Goal: Task Accomplishment & Management: Complete application form

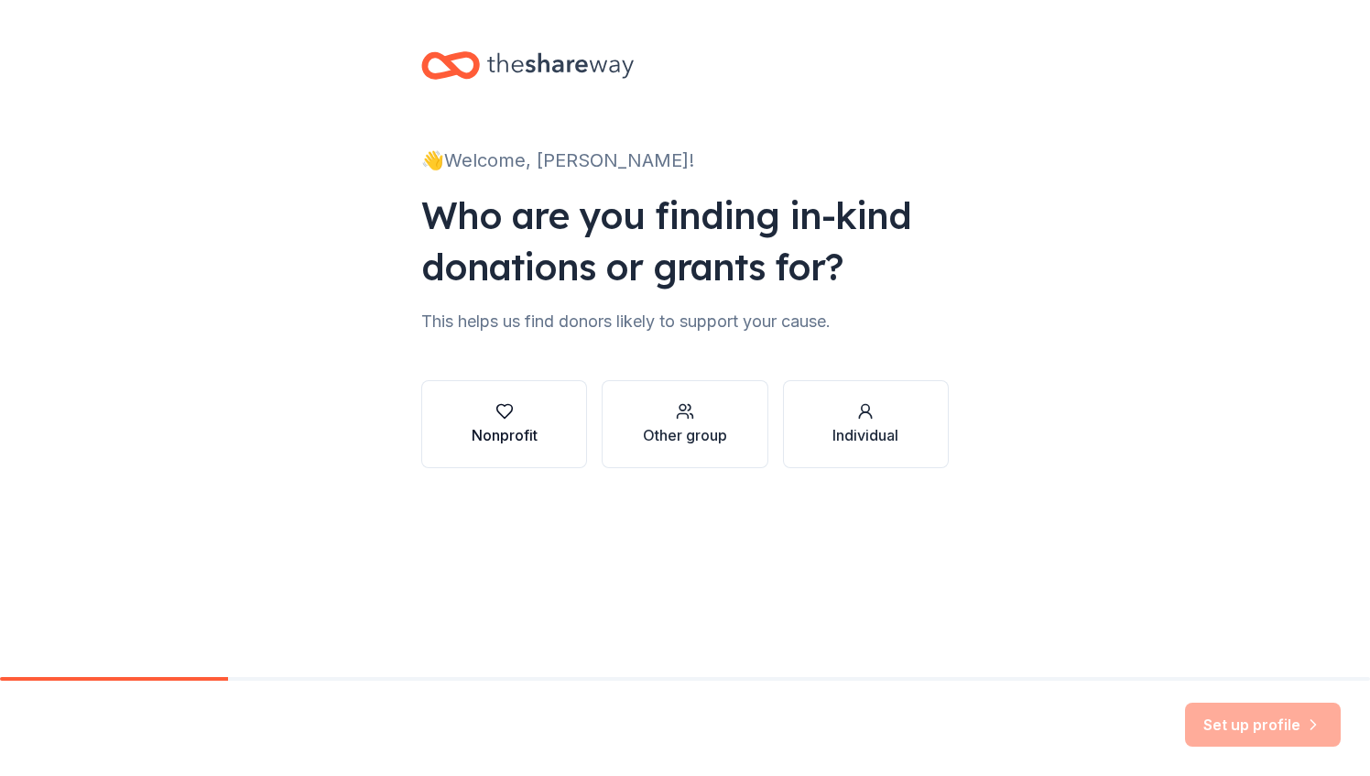
click at [484, 420] on div "button" at bounding box center [505, 411] width 66 height 18
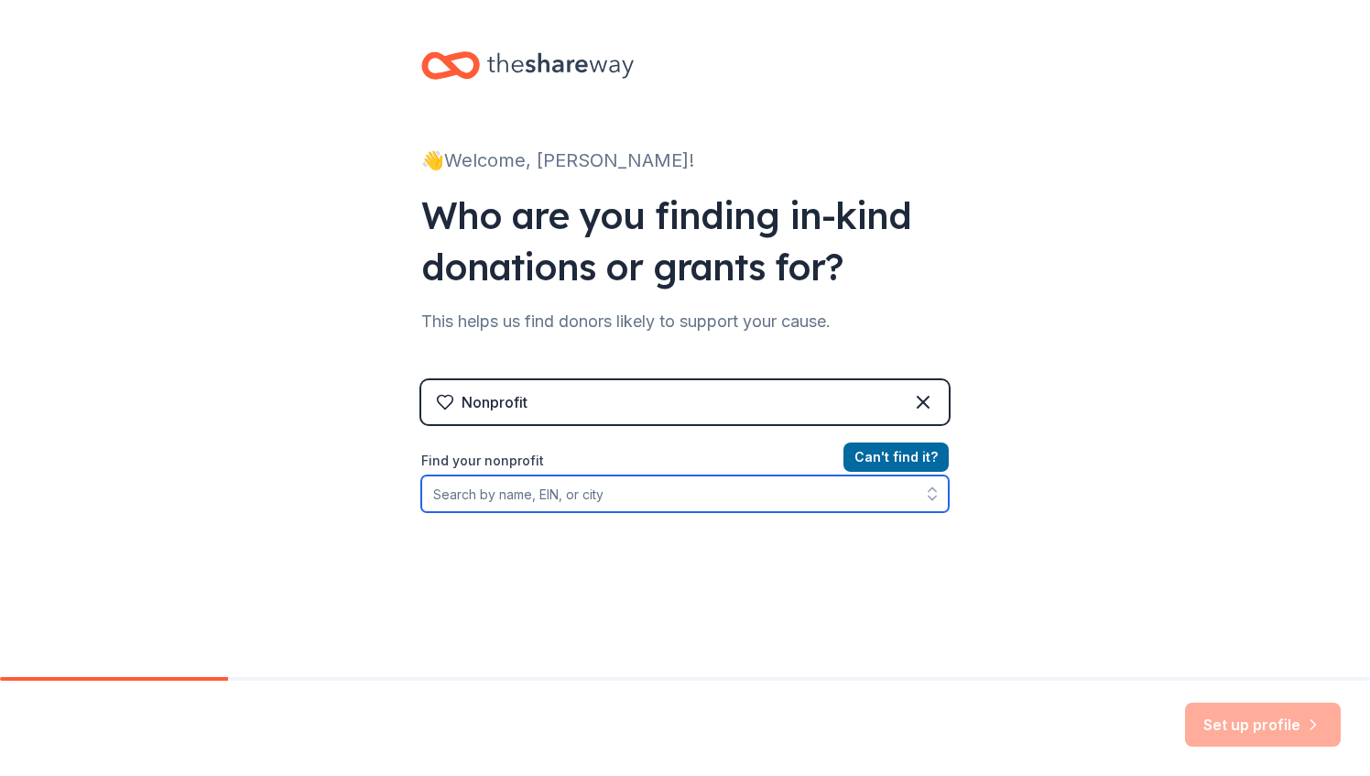
click at [685, 484] on input "Find your nonprofit" at bounding box center [685, 493] width 528 height 37
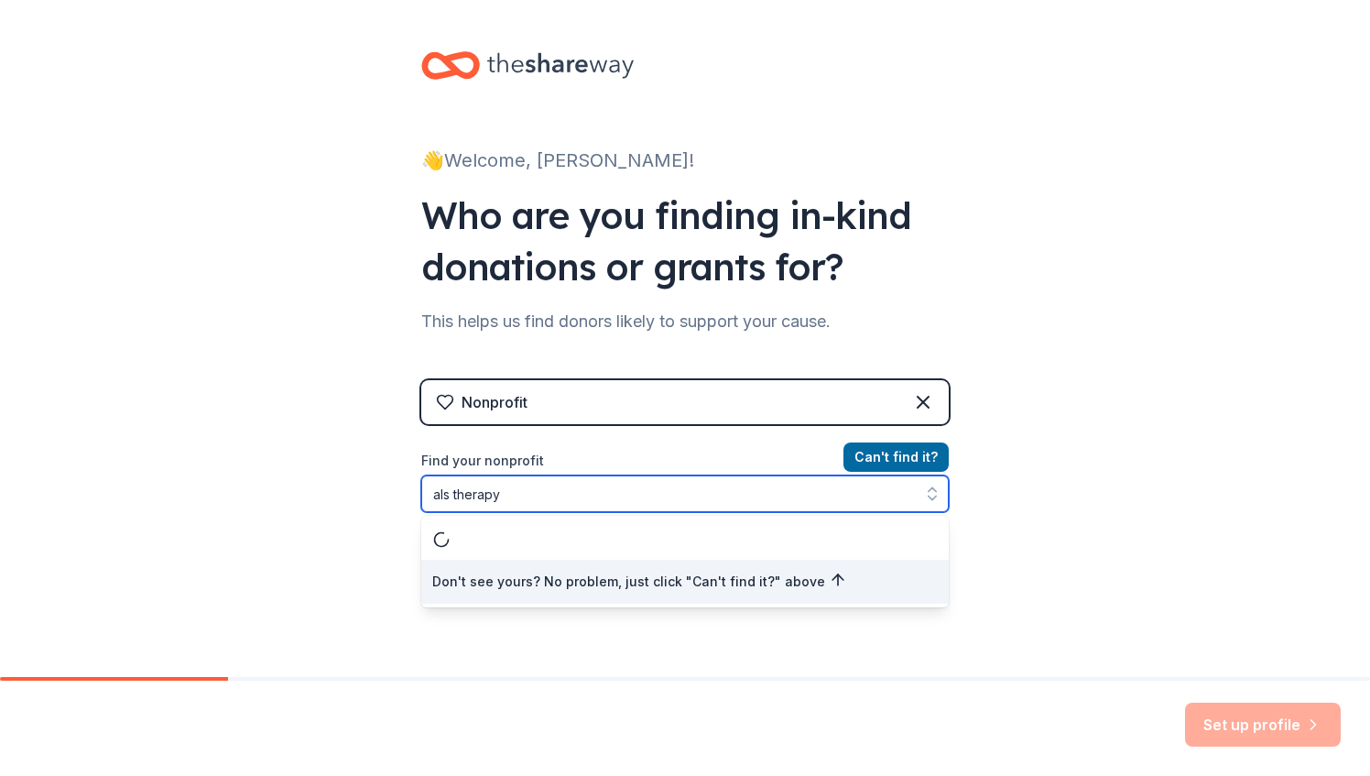
type input "als therapy"
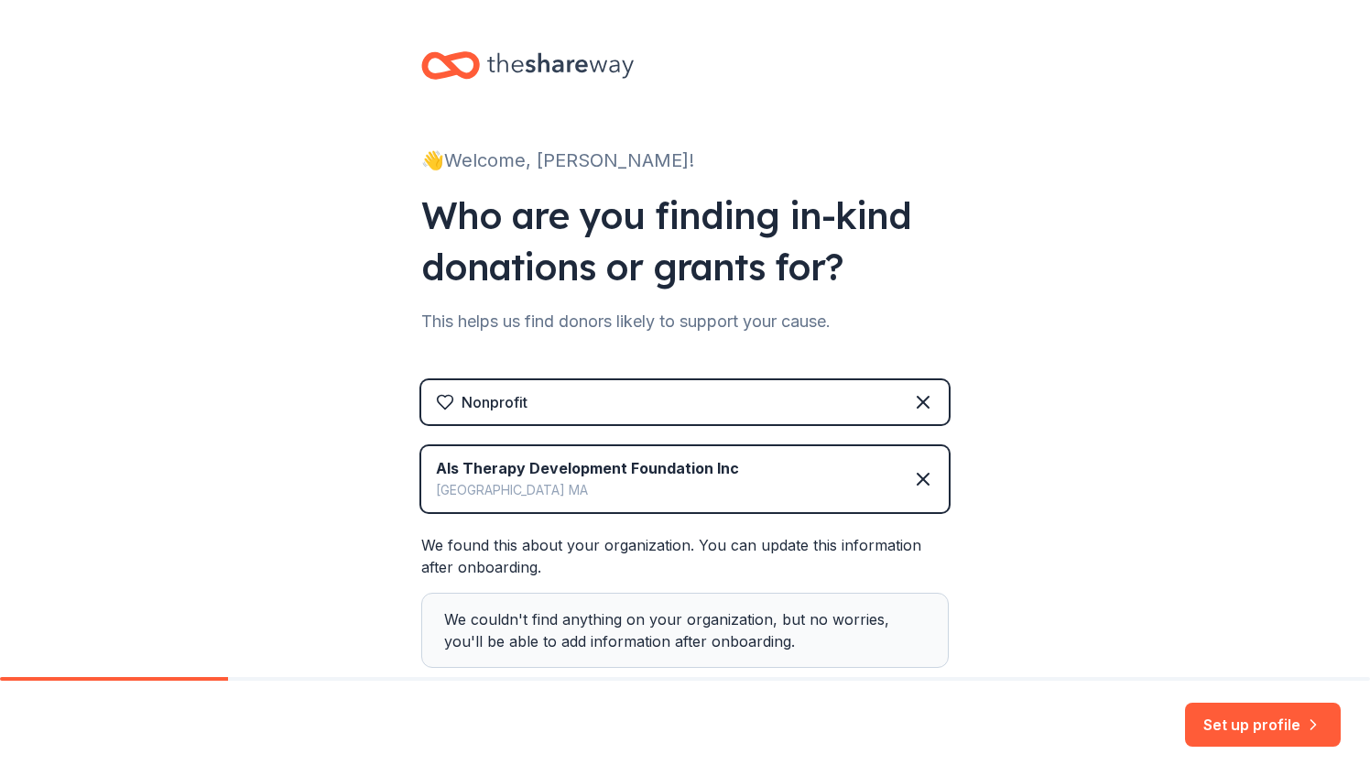
scroll to position [115, 0]
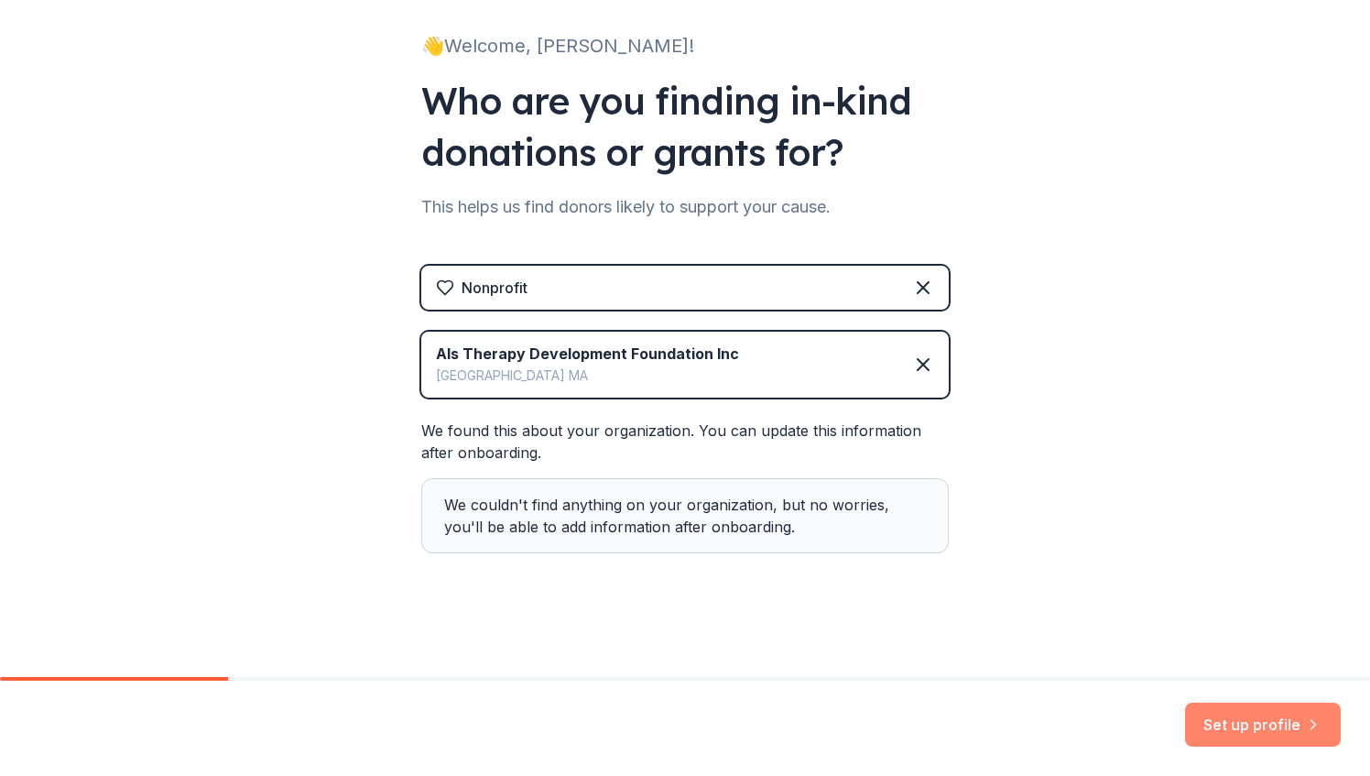
click at [1276, 727] on button "Set up profile" at bounding box center [1263, 725] width 156 height 44
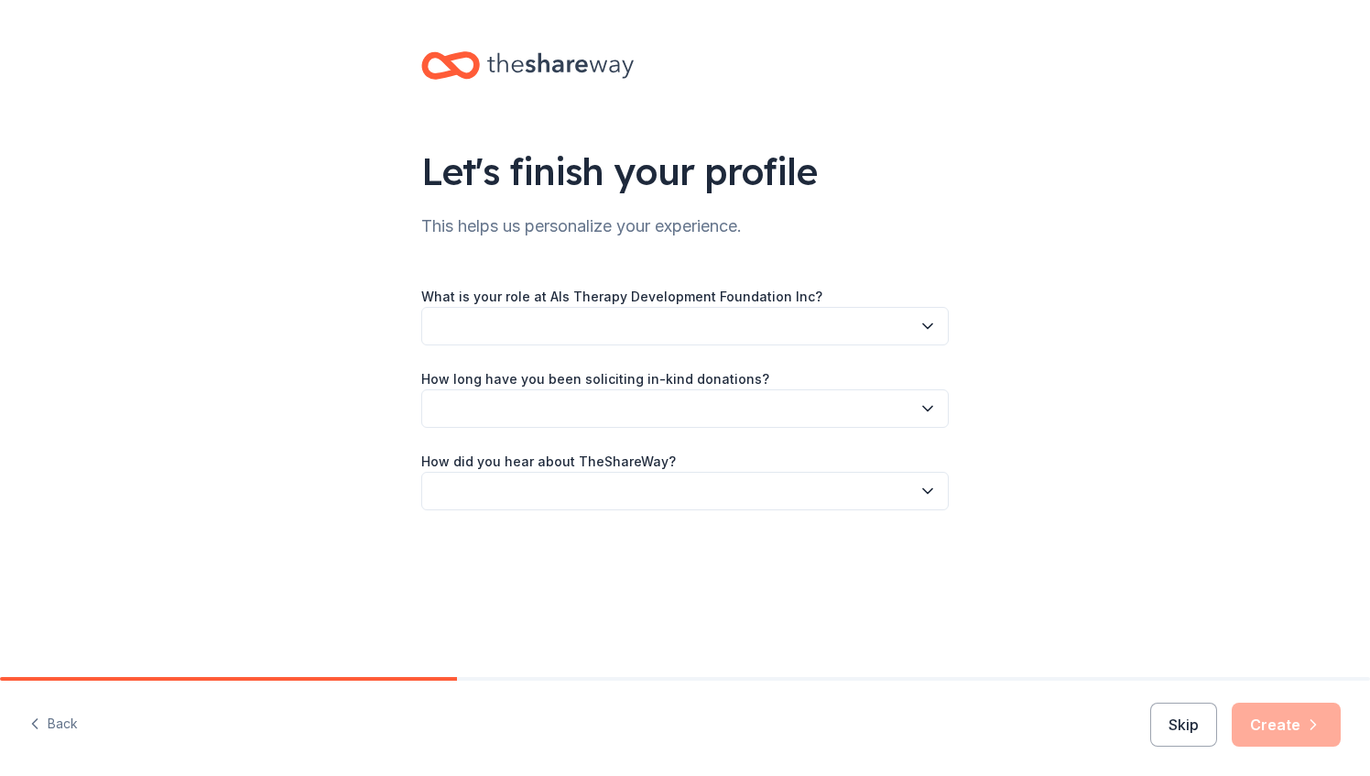
click at [573, 319] on button "button" at bounding box center [685, 326] width 528 height 38
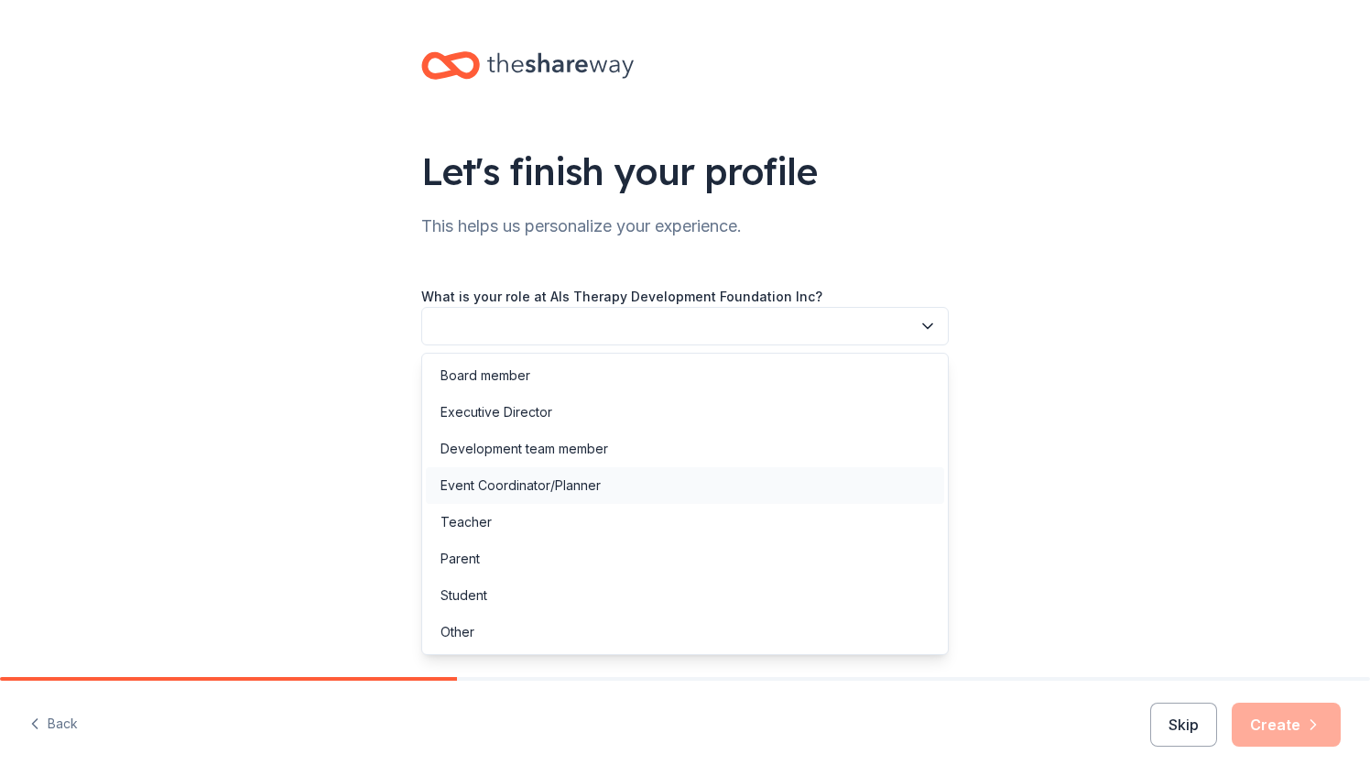
click at [577, 493] on div "Event Coordinator/Planner" at bounding box center [521, 486] width 160 height 22
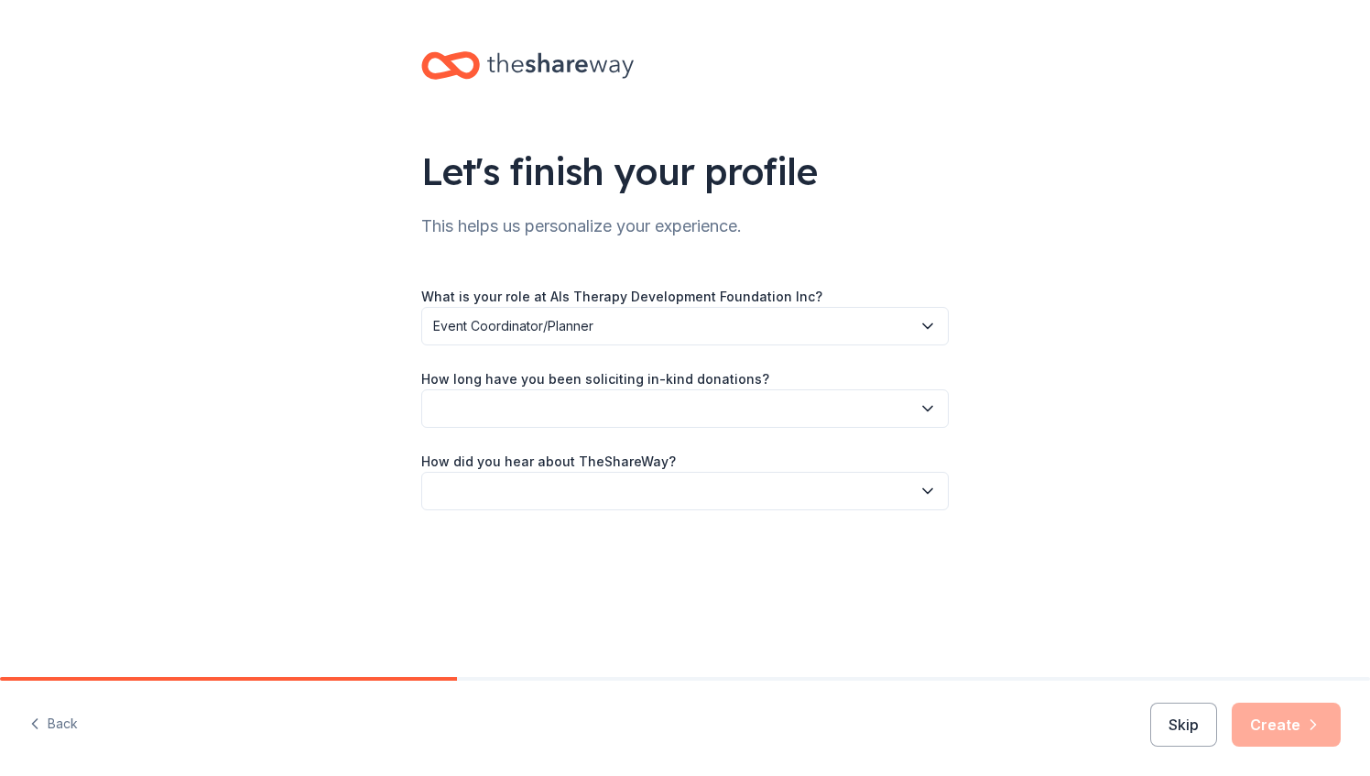
click at [581, 403] on button "button" at bounding box center [685, 408] width 528 height 38
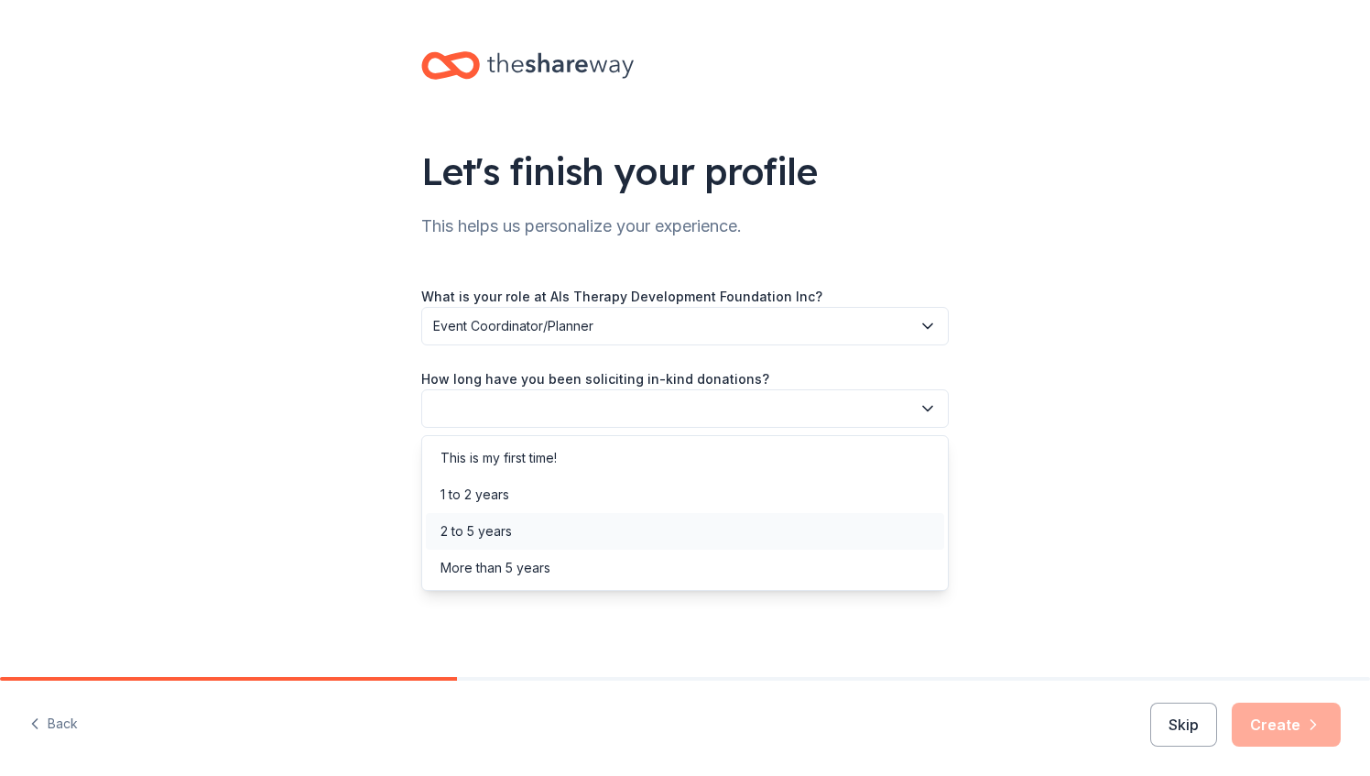
click at [570, 536] on div "2 to 5 years" at bounding box center [685, 531] width 519 height 37
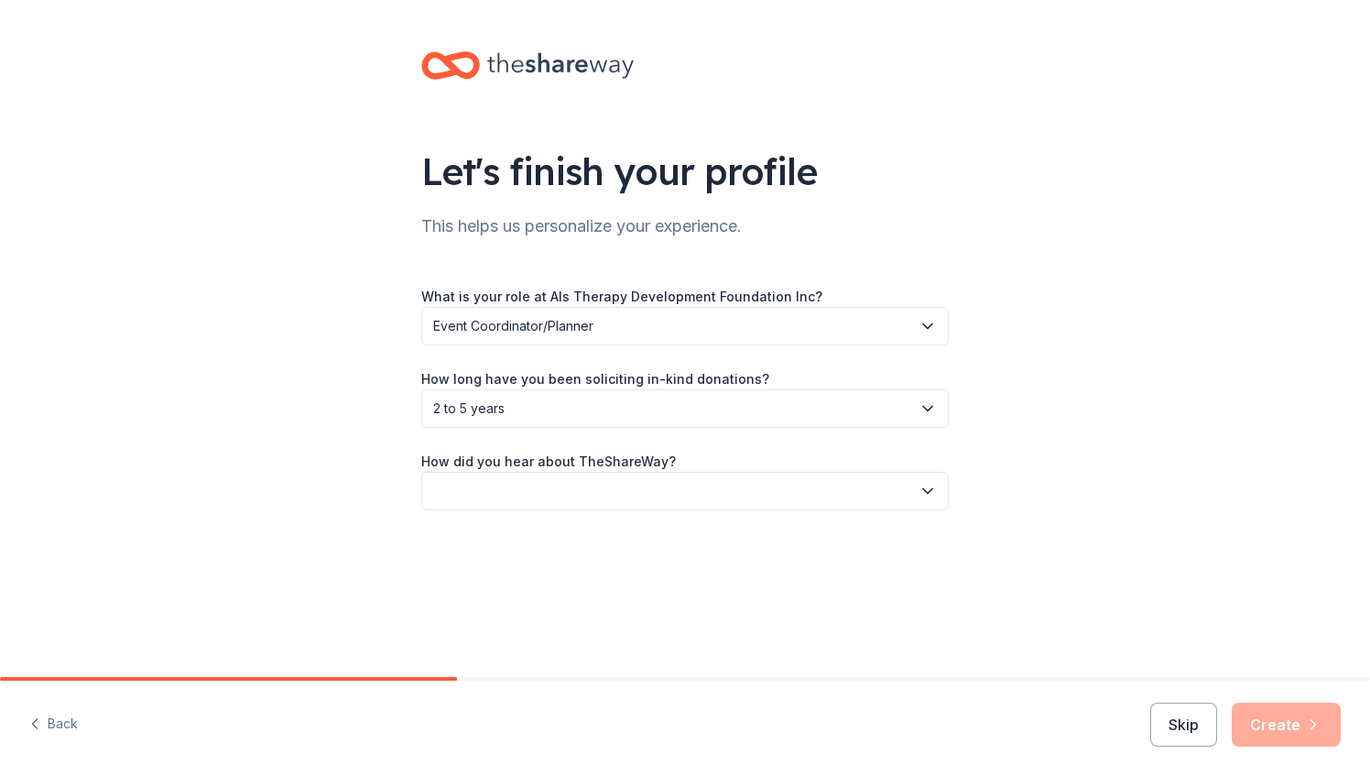
click at [570, 489] on button "button" at bounding box center [685, 491] width 528 height 38
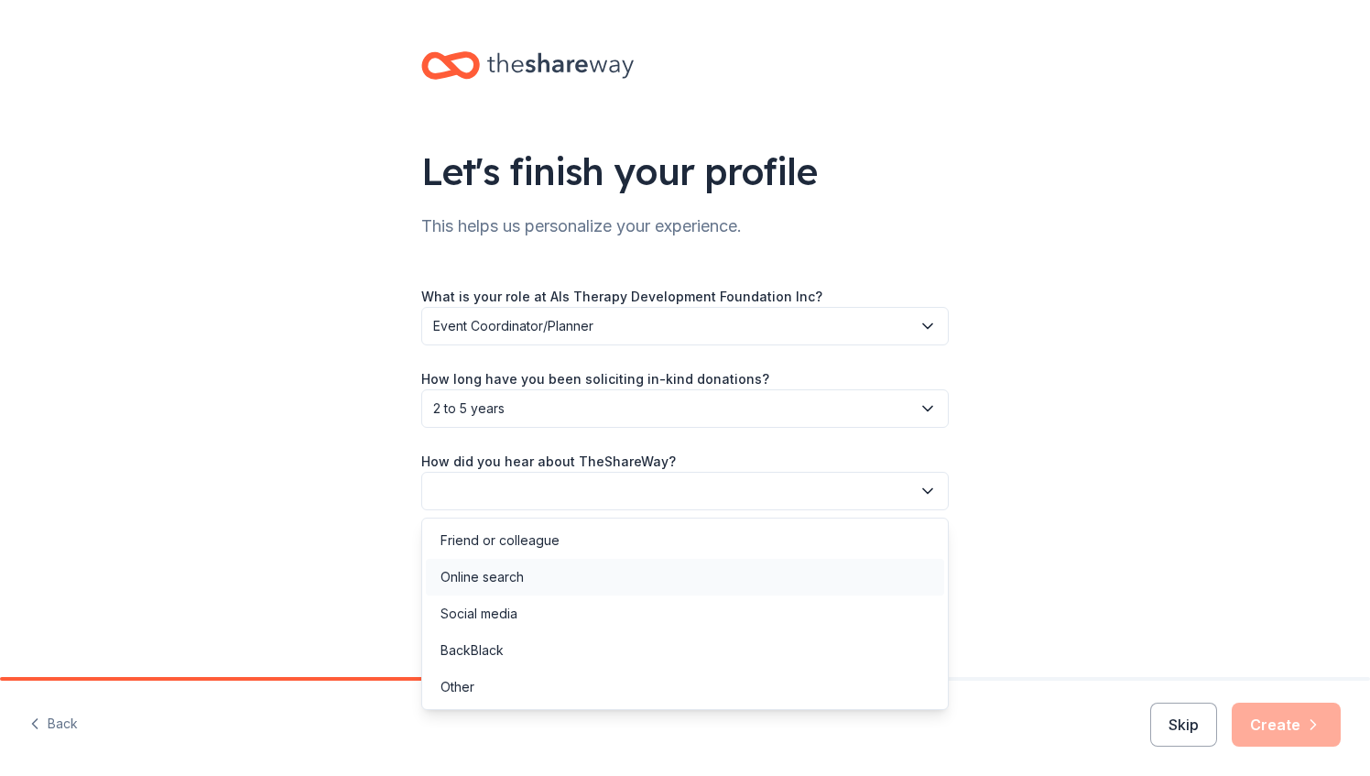
click at [551, 576] on div "Online search" at bounding box center [685, 577] width 519 height 37
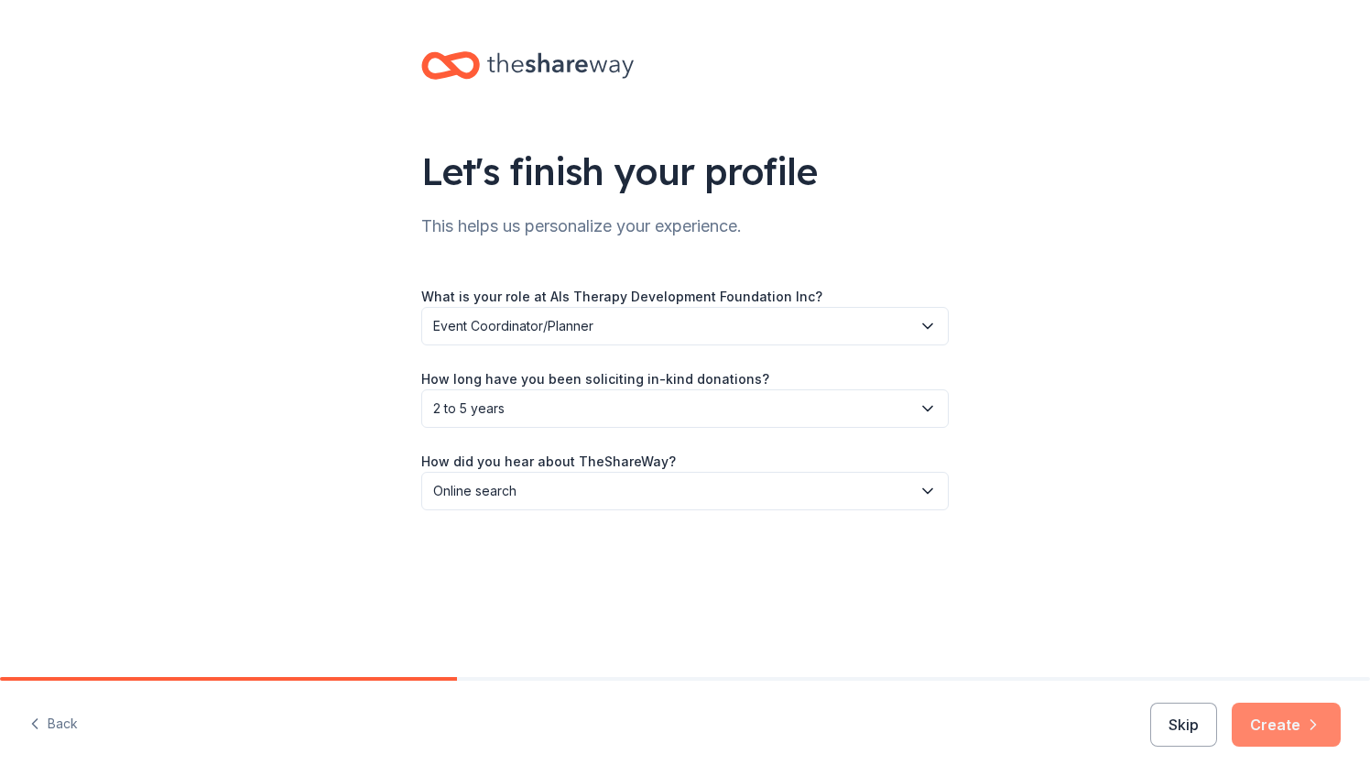
click at [1298, 724] on button "Create" at bounding box center [1286, 725] width 109 height 44
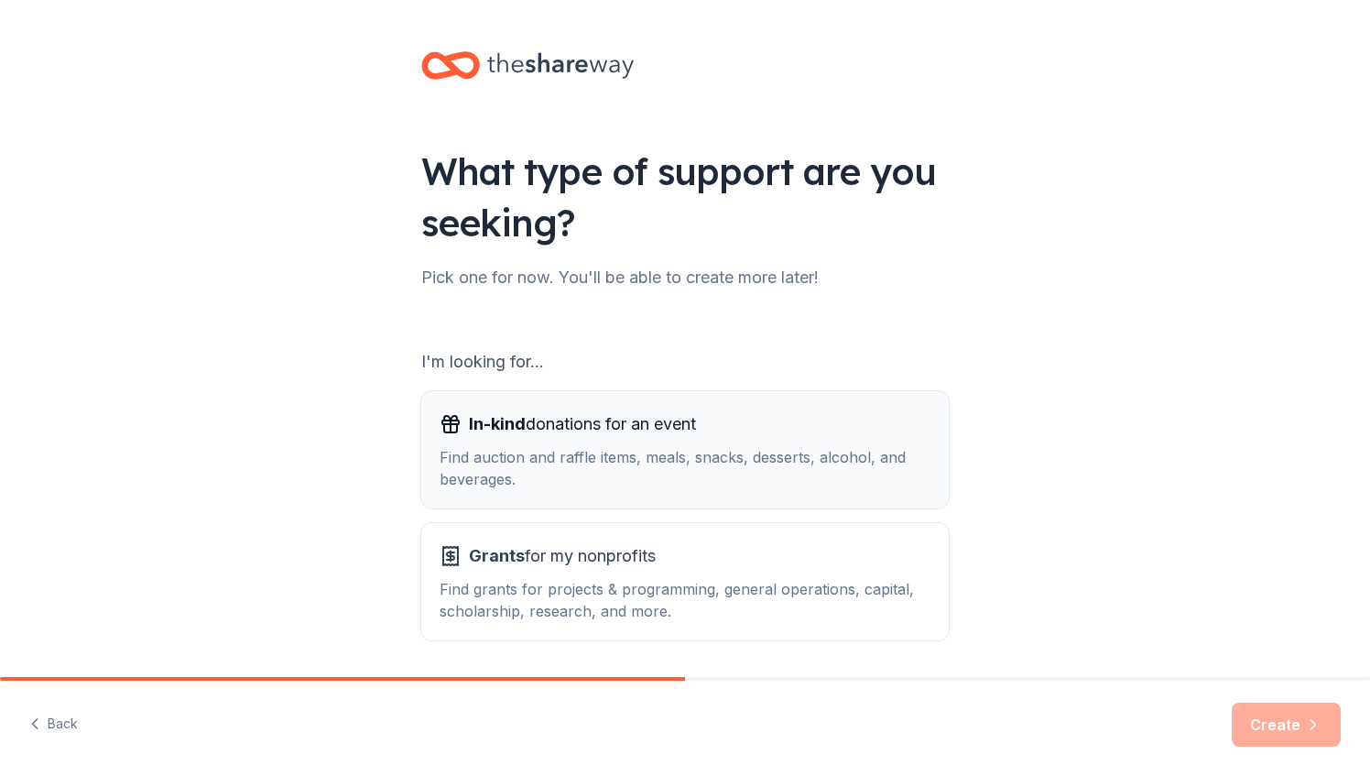
click at [663, 475] on div "Find auction and raffle items, meals, snacks, desserts, alcohol, and beverages." at bounding box center [685, 468] width 491 height 44
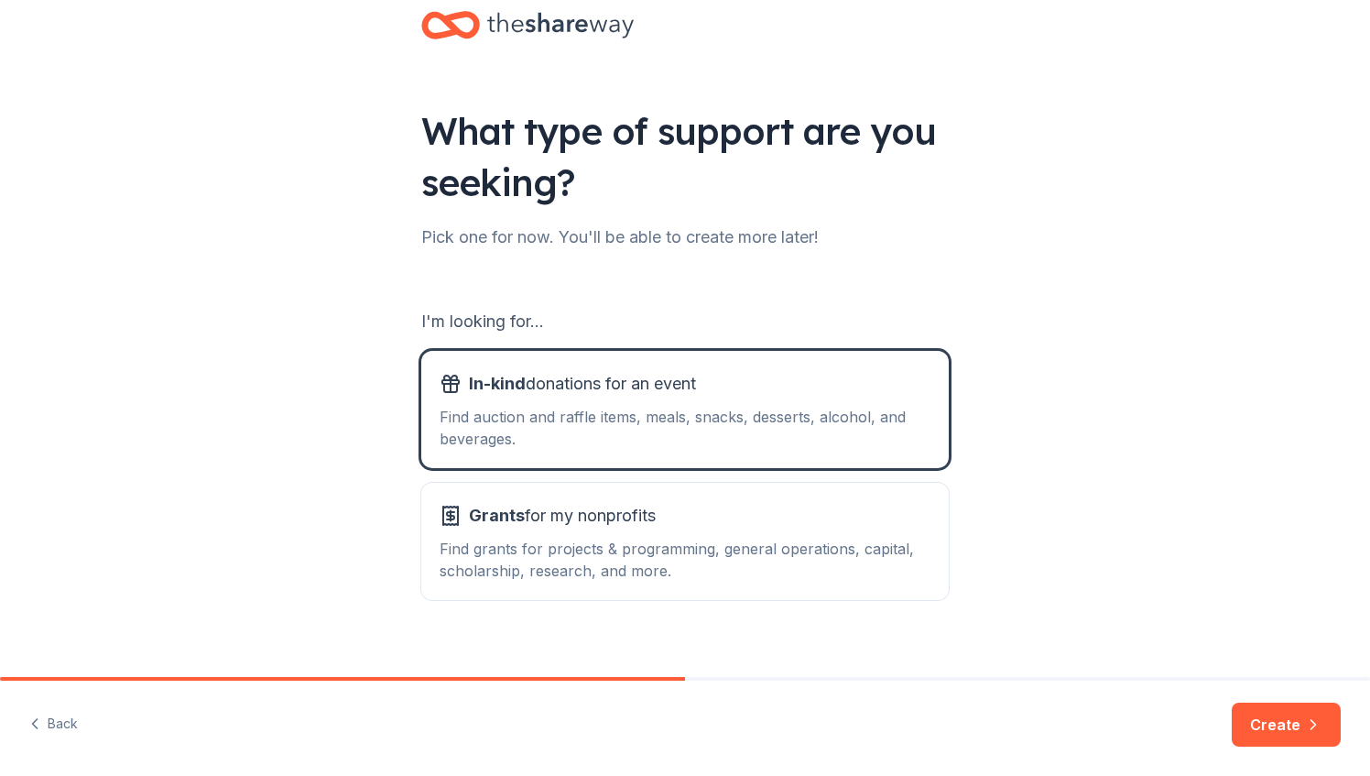
scroll to position [62, 0]
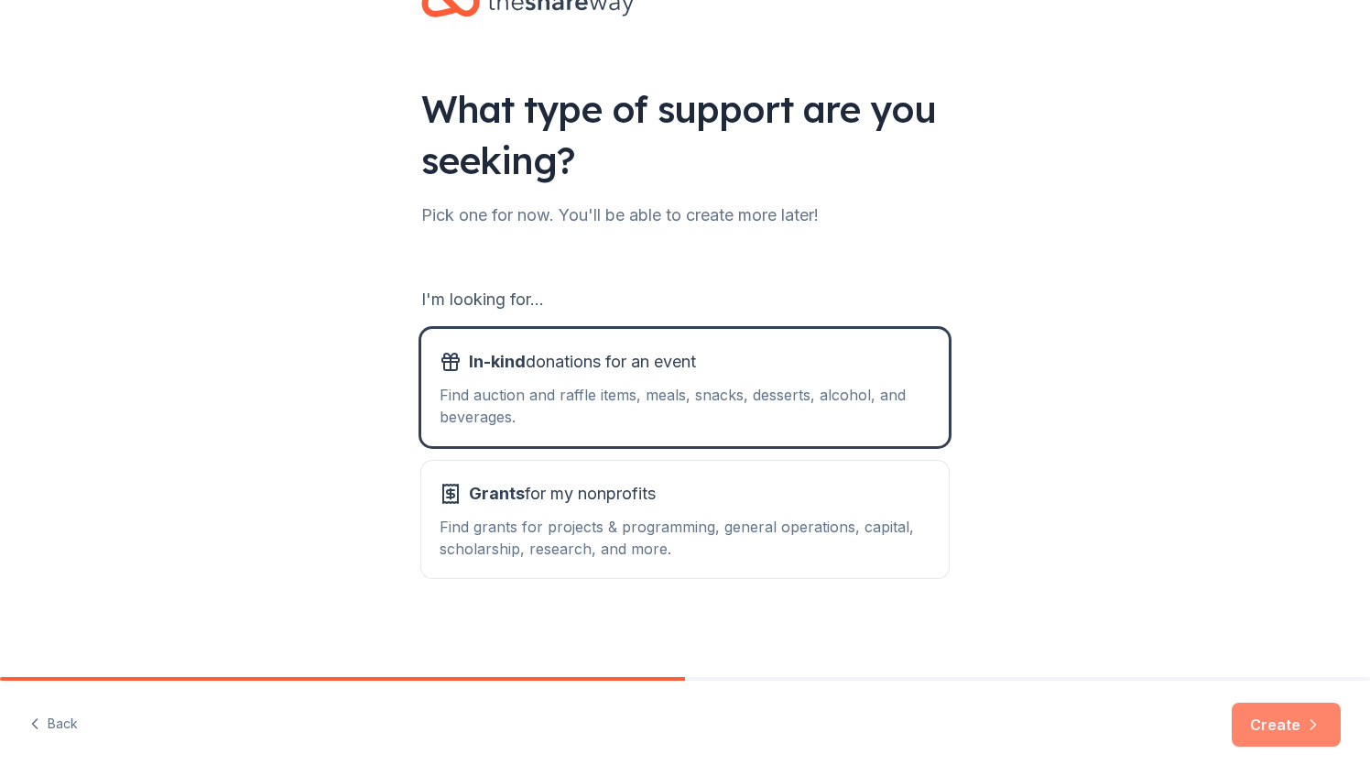
click at [1281, 714] on button "Create" at bounding box center [1286, 725] width 109 height 44
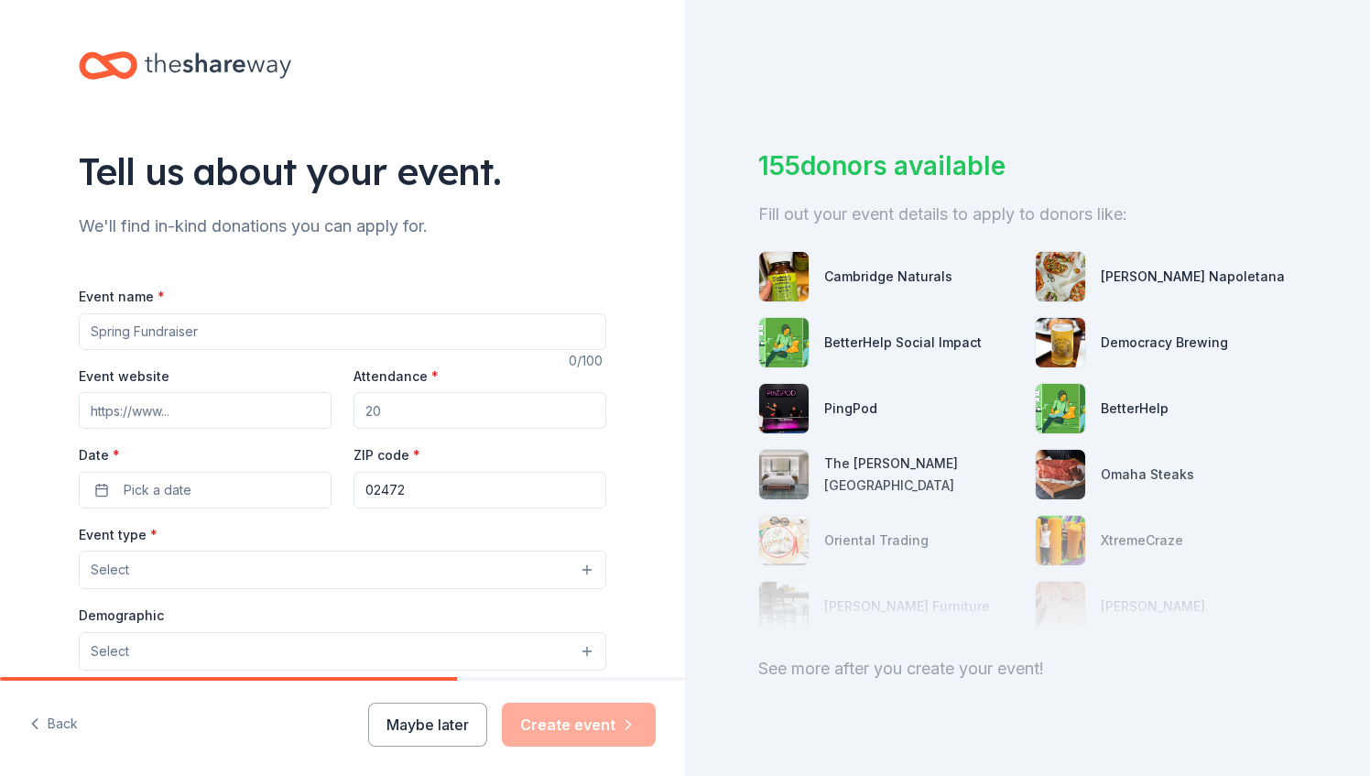
click at [284, 324] on input "Event name *" at bounding box center [343, 331] width 528 height 37
type input "Tri-State Trek"
paste input "[URL][DOMAIN_NAME]"
type input "[URL][DOMAIN_NAME]"
drag, startPoint x: 407, startPoint y: 414, endPoint x: 348, endPoint y: 403, distance: 59.7
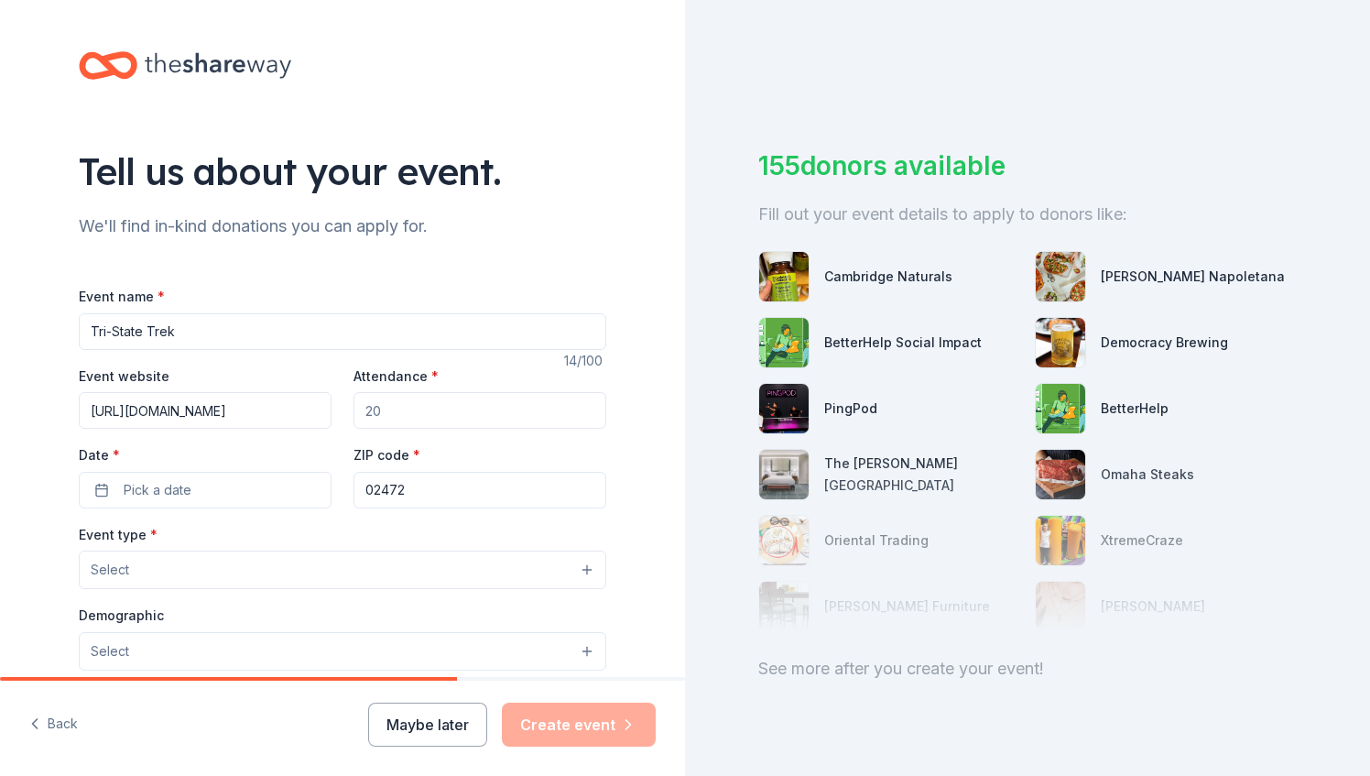
click at [354, 403] on input "Attendance *" at bounding box center [480, 410] width 253 height 37
type input "400"
click at [265, 489] on button "Pick a date" at bounding box center [205, 490] width 253 height 37
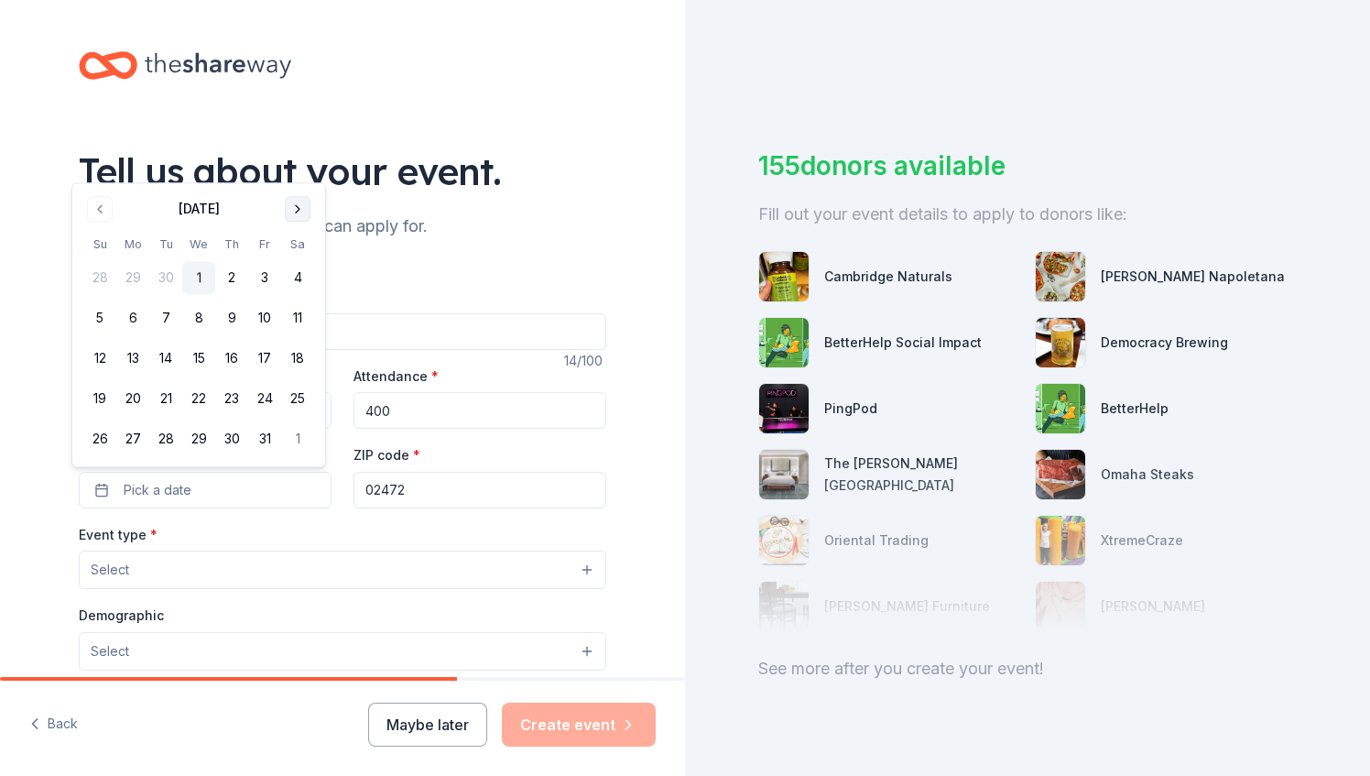
click at [302, 216] on button "Go to next month" at bounding box center [298, 209] width 26 height 26
click at [302, 216] on tbody "26 27 28 29 30 31 1 2 3 4 5 6 7 8 9 10 11 12 13 14 15 16 17 18 19 20 21 22 23 2…" at bounding box center [198, 335] width 231 height 242
drag, startPoint x: 302, startPoint y: 216, endPoint x: 297, endPoint y: 170, distance: 46.1
click at [297, 170] on button "Go to next month" at bounding box center [298, 169] width 26 height 26
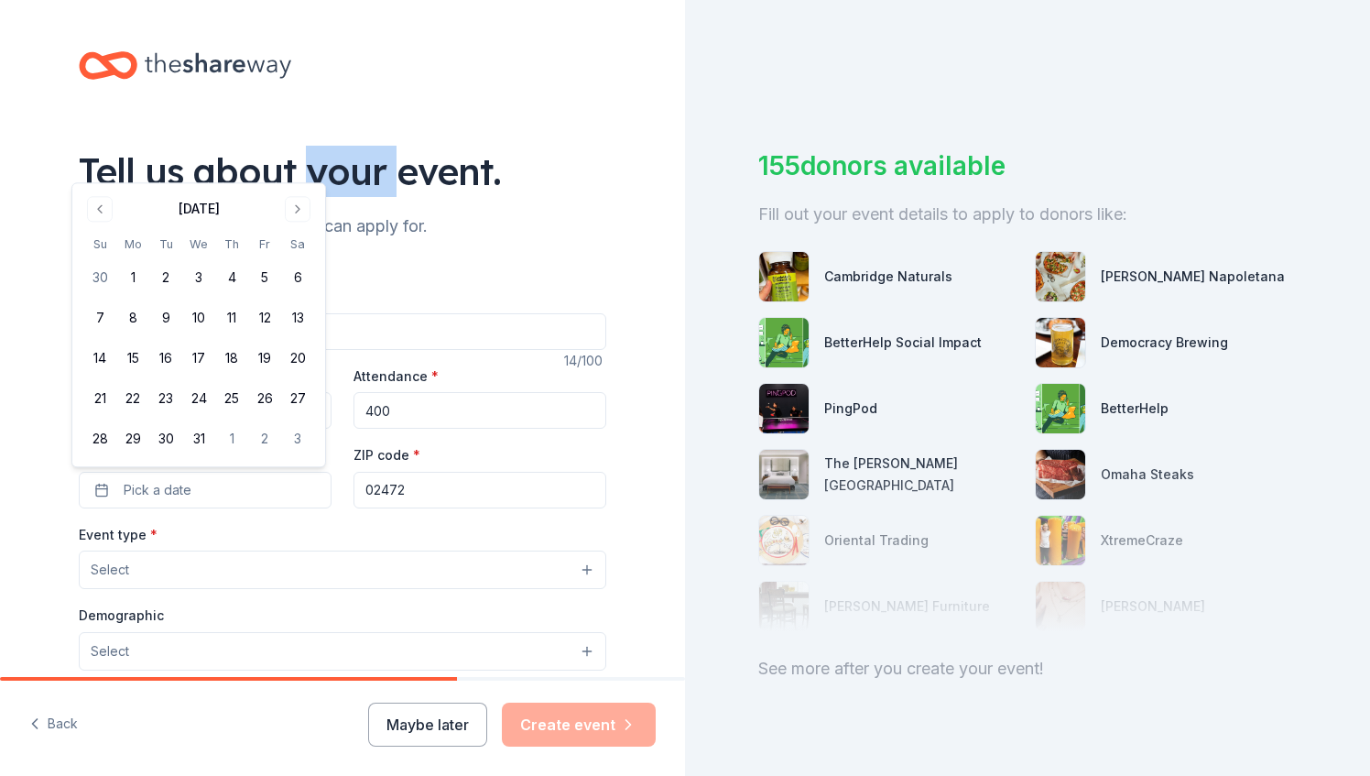
click at [297, 170] on div "Tell us about your event." at bounding box center [343, 171] width 528 height 51
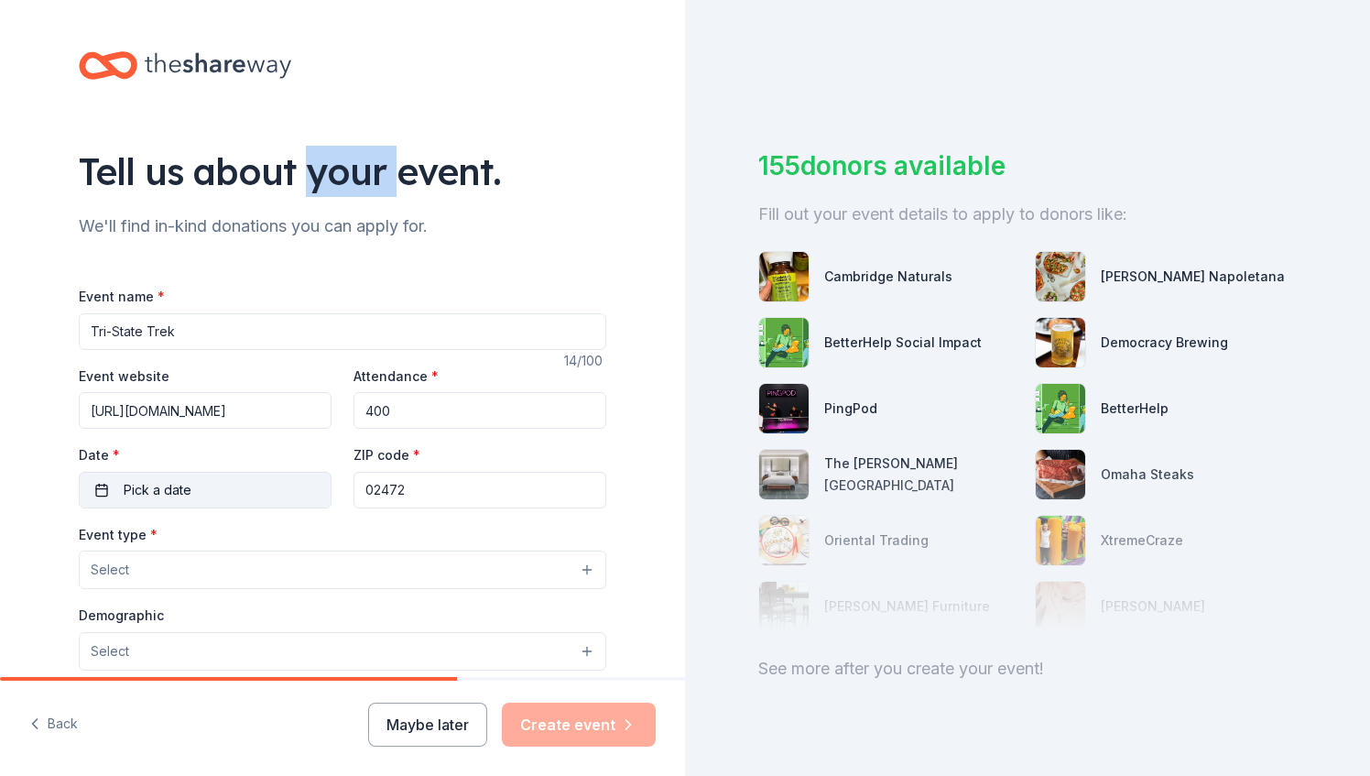
click at [183, 502] on button "Pick a date" at bounding box center [205, 490] width 253 height 37
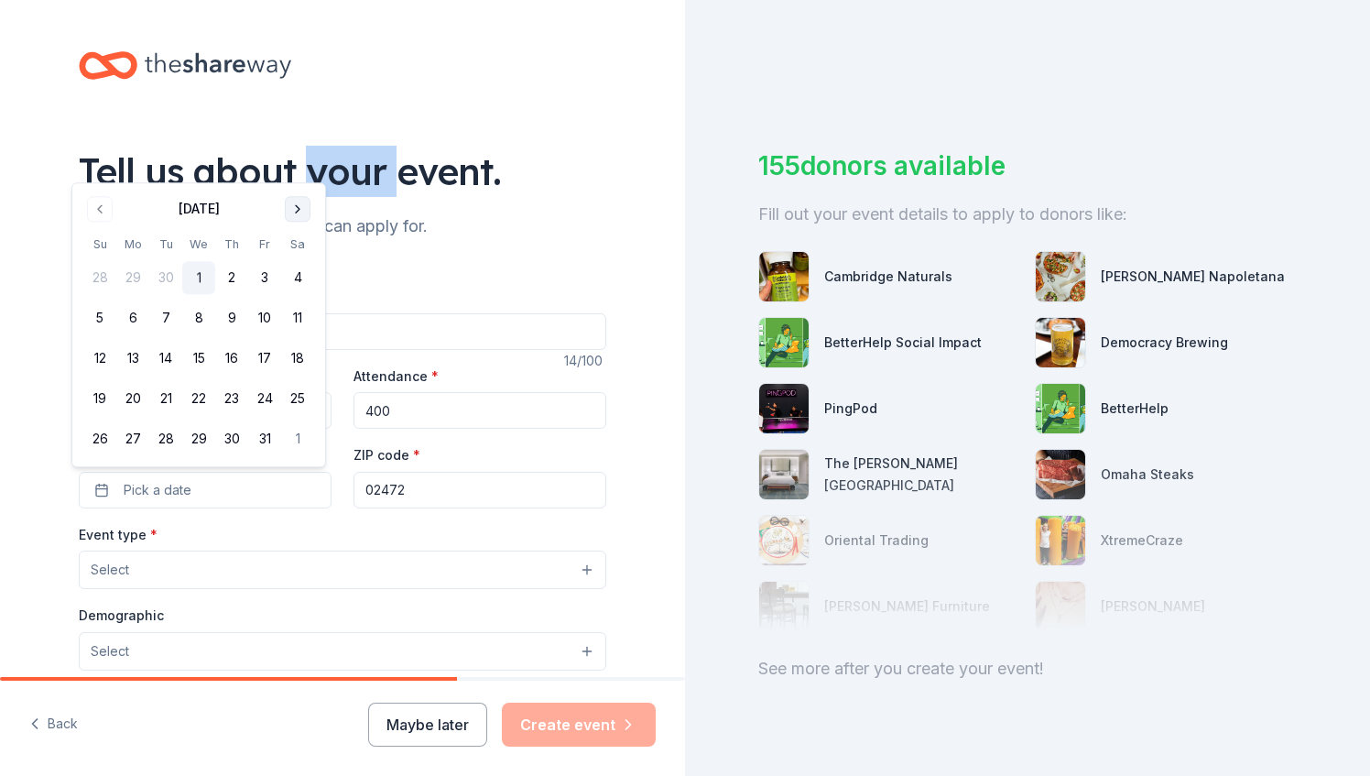
click at [300, 211] on button "Go to next month" at bounding box center [298, 209] width 26 height 26
click at [298, 173] on button "Go to next month" at bounding box center [298, 169] width 26 height 26
click at [297, 205] on button "Go to next month" at bounding box center [298, 209] width 26 height 26
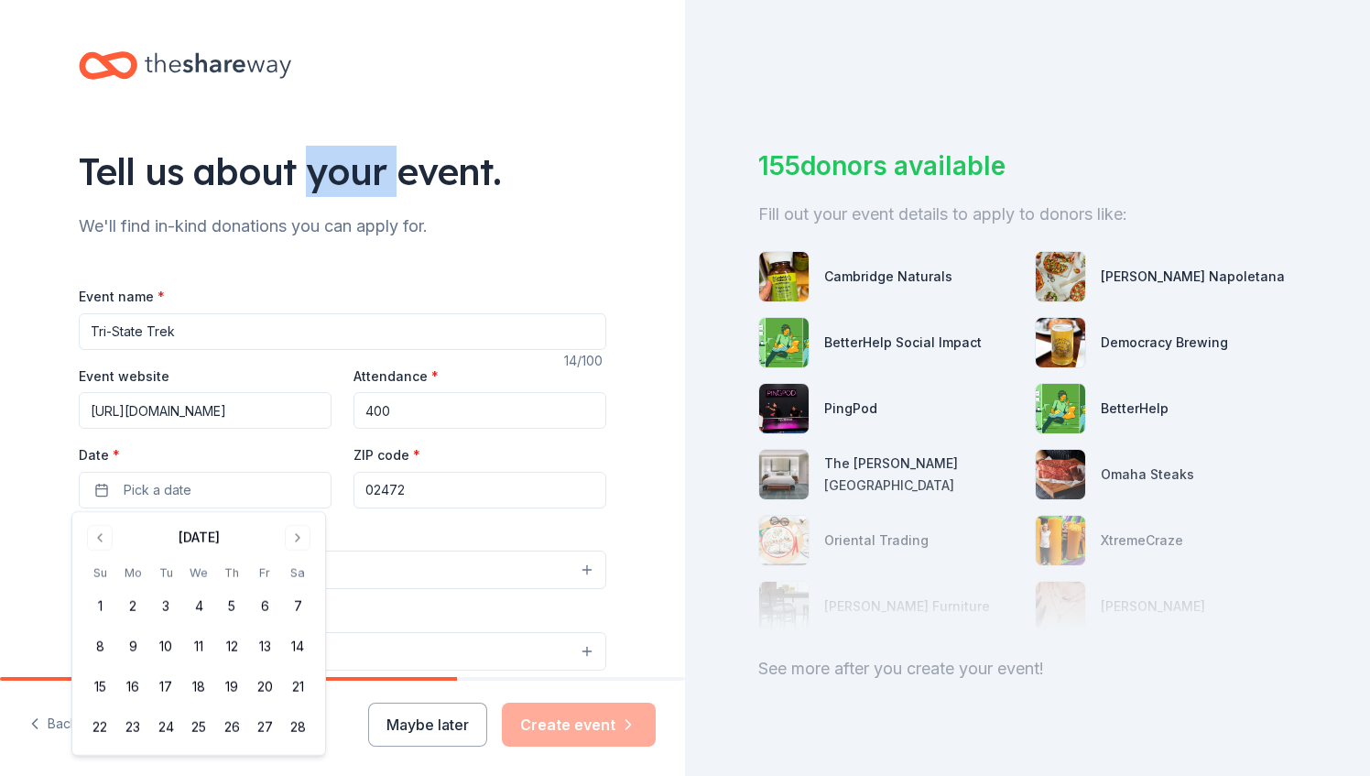
click at [300, 540] on button "Go to next month" at bounding box center [298, 538] width 26 height 26
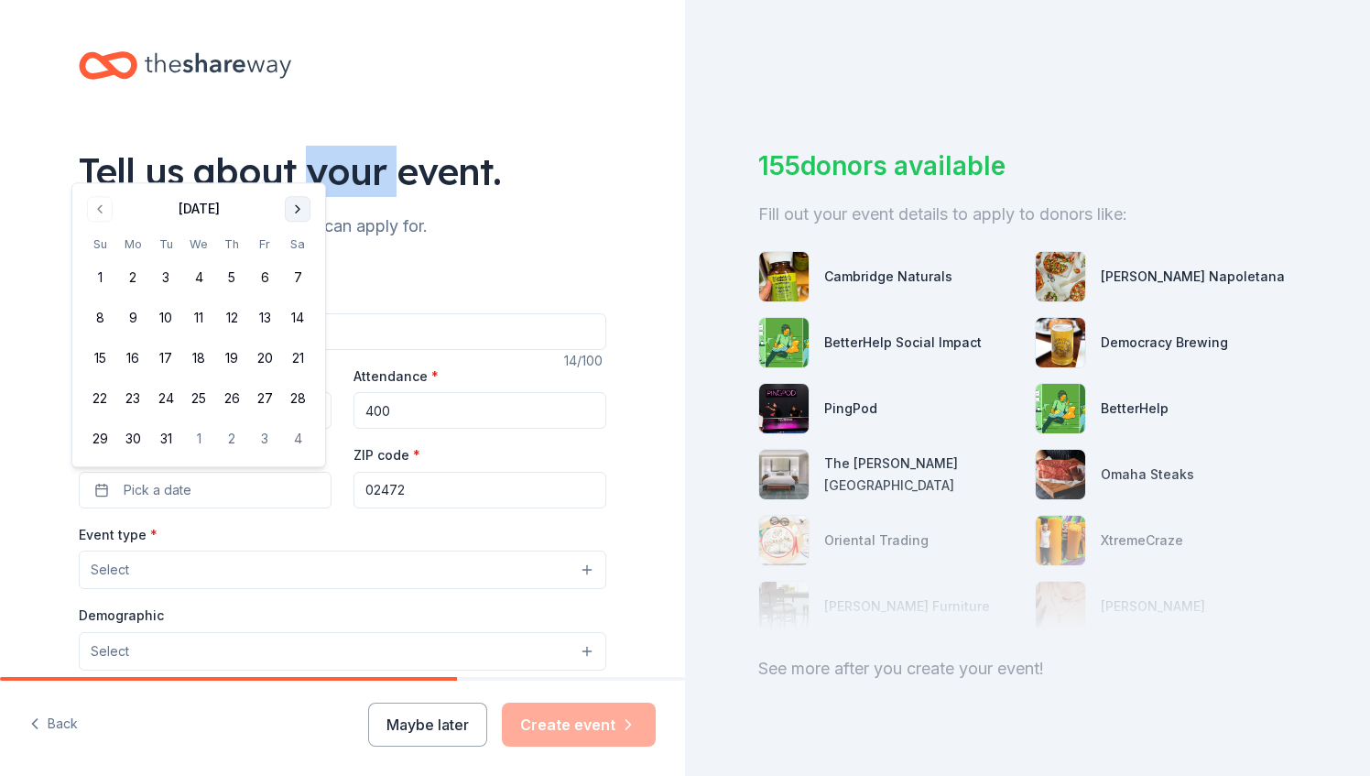
click at [307, 202] on button "Go to next month" at bounding box center [298, 209] width 26 height 26
click at [300, 205] on button "Go to next month" at bounding box center [298, 209] width 26 height 26
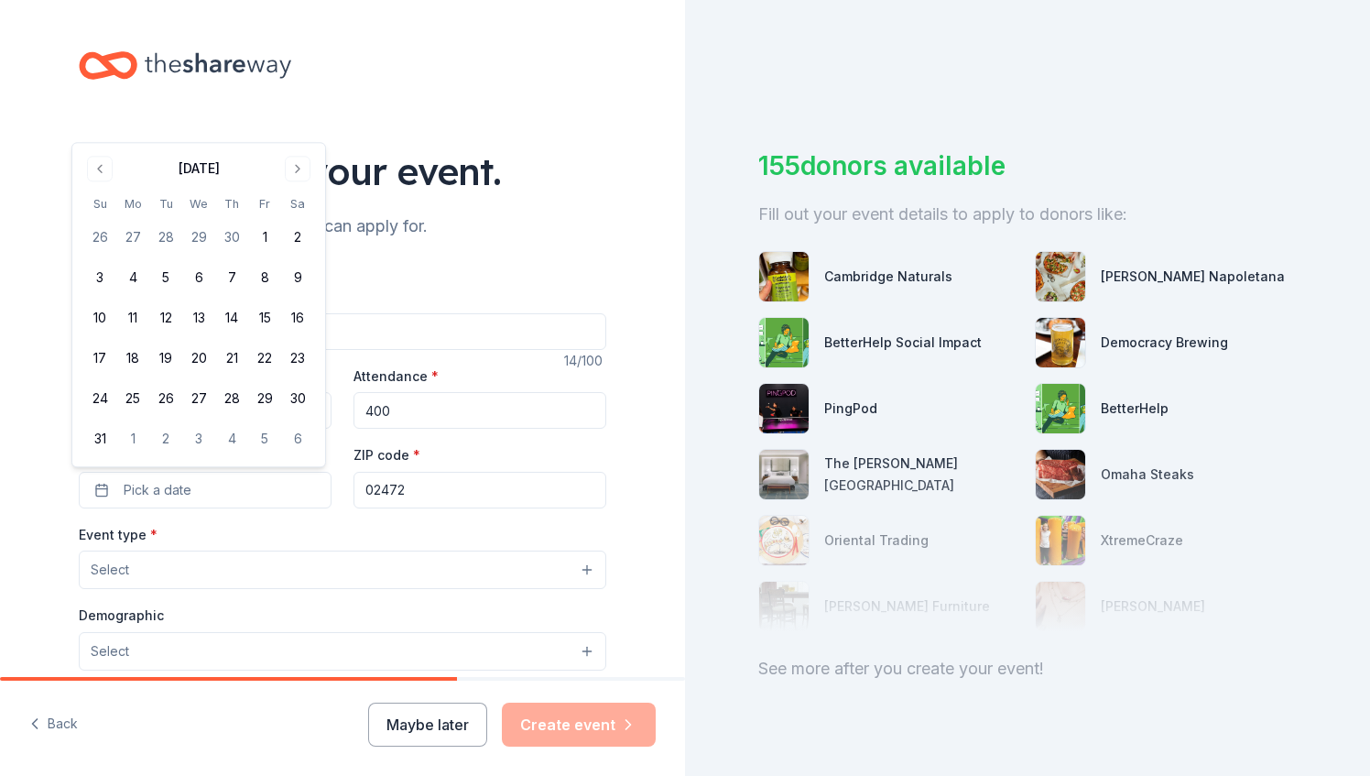
click at [299, 181] on div "May 2026 Su Mo Tu We Th Fr Sa 26 27 28 29 30 1 2 3 4 5 6 7 8 9 10 11 12 13 14 1…" at bounding box center [198, 304] width 231 height 301
click at [293, 174] on button "Go to next month" at bounding box center [298, 169] width 26 height 26
click at [299, 392] on button "27" at bounding box center [297, 399] width 33 height 33
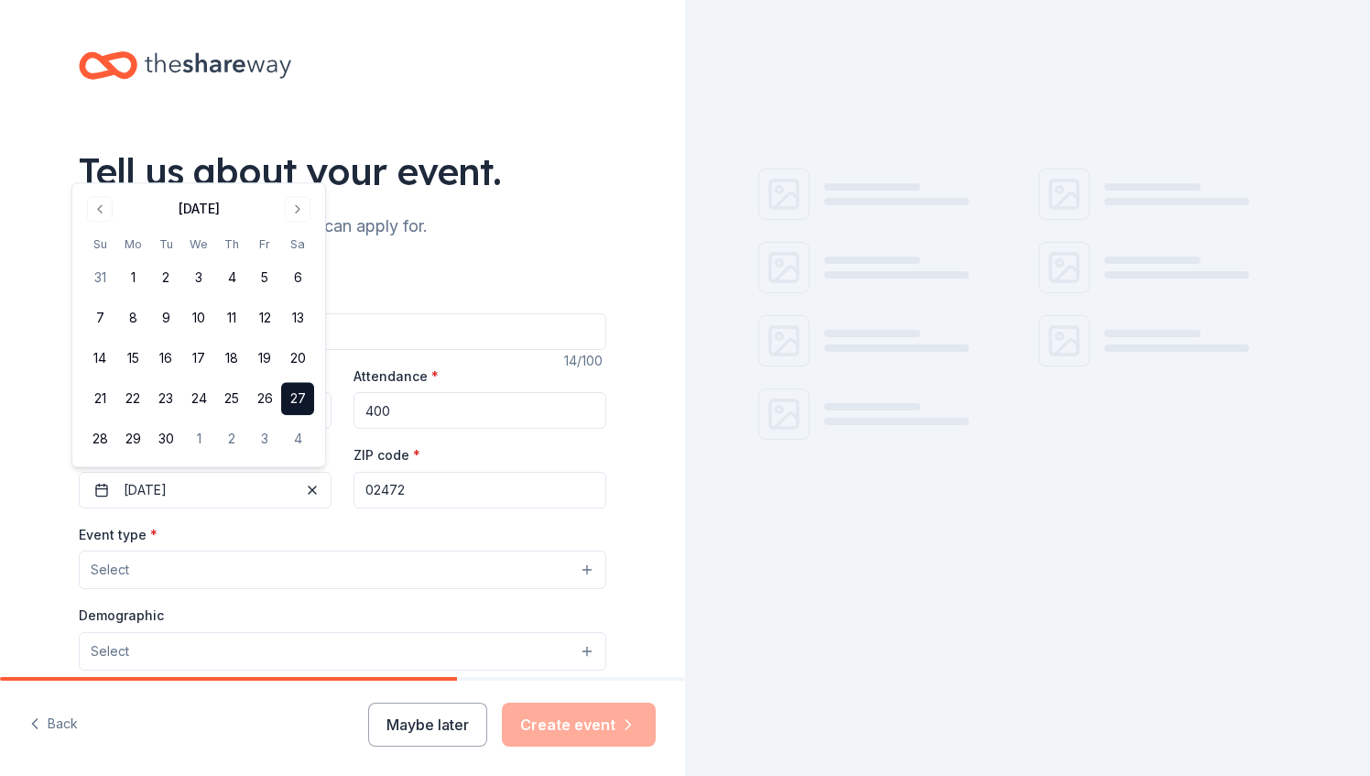
click at [434, 273] on div "Event name * Tri-State Trek 14 /100 Event website https://tst.als.net/ Attendan…" at bounding box center [343, 694] width 528 height 876
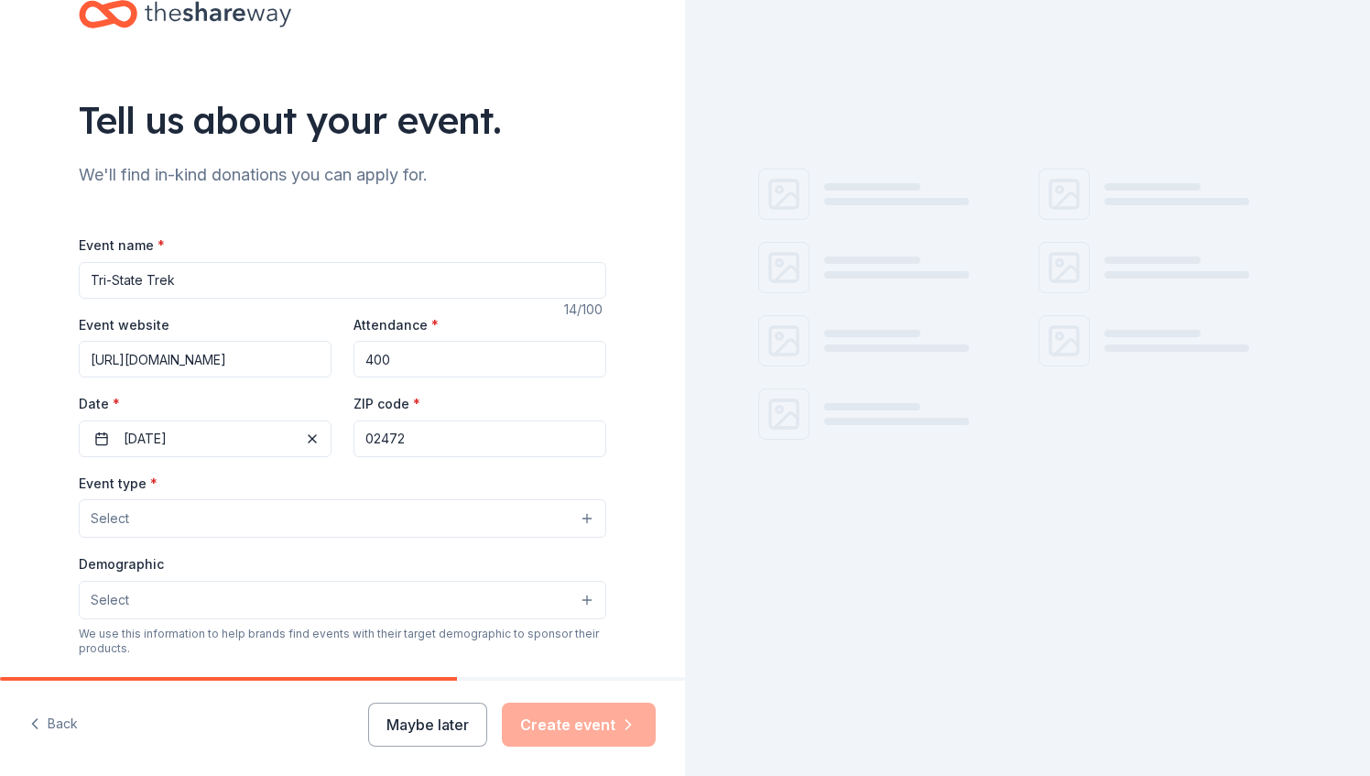
scroll to position [92, 0]
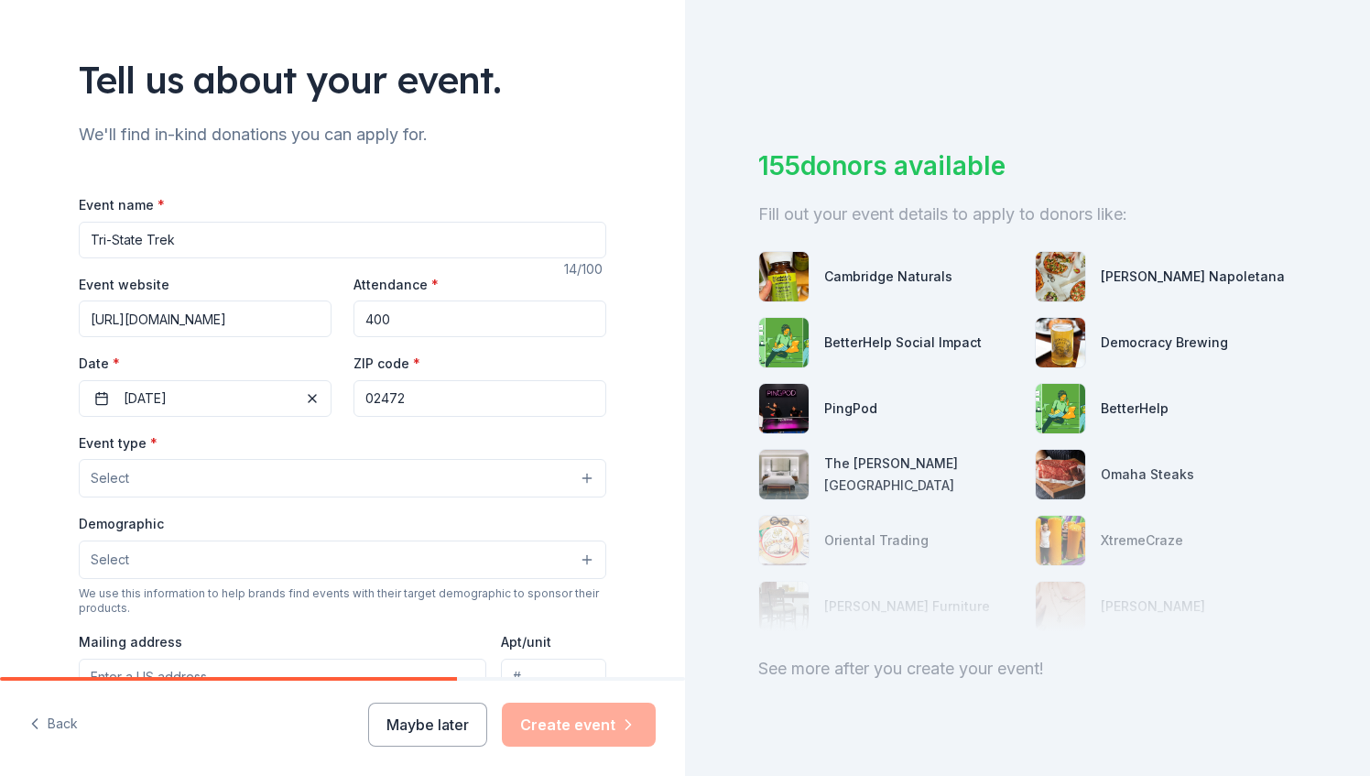
click at [205, 486] on button "Select" at bounding box center [343, 478] width 528 height 38
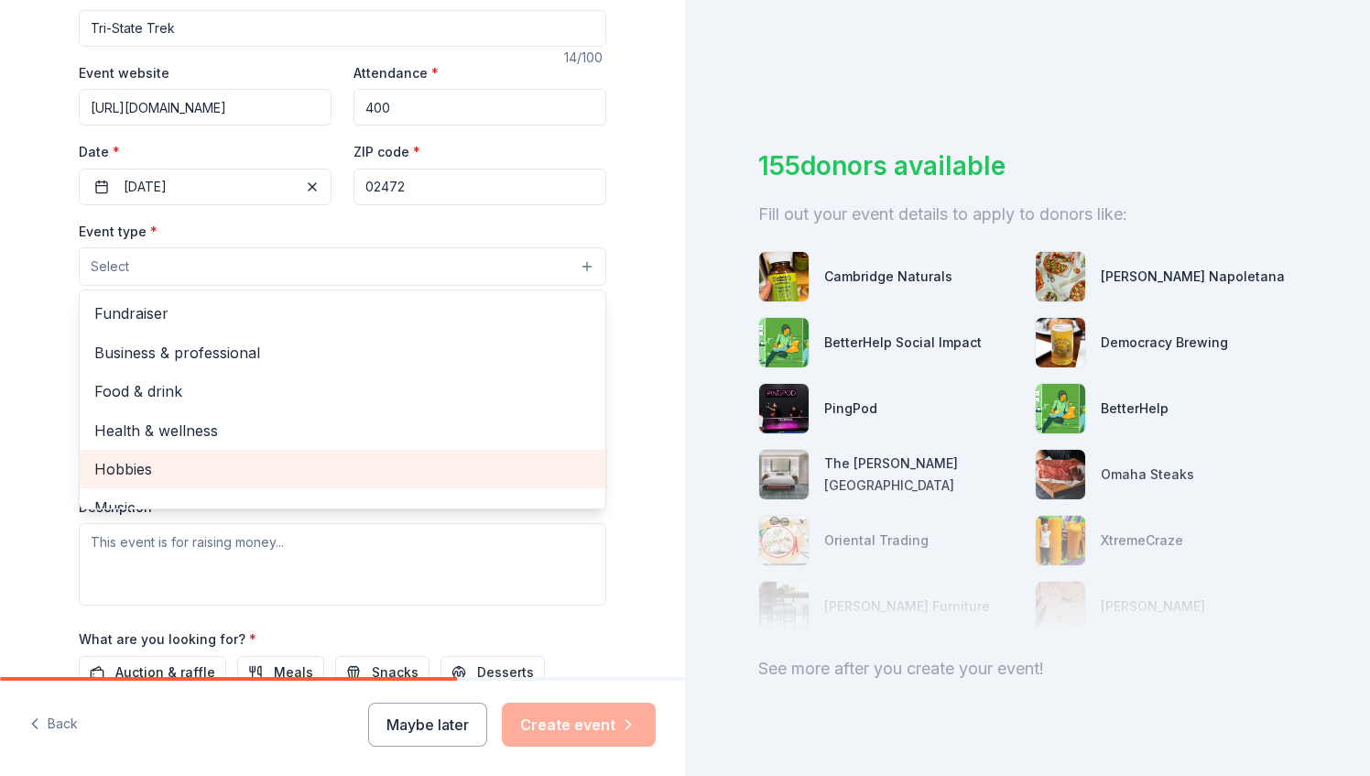
scroll to position [275, 0]
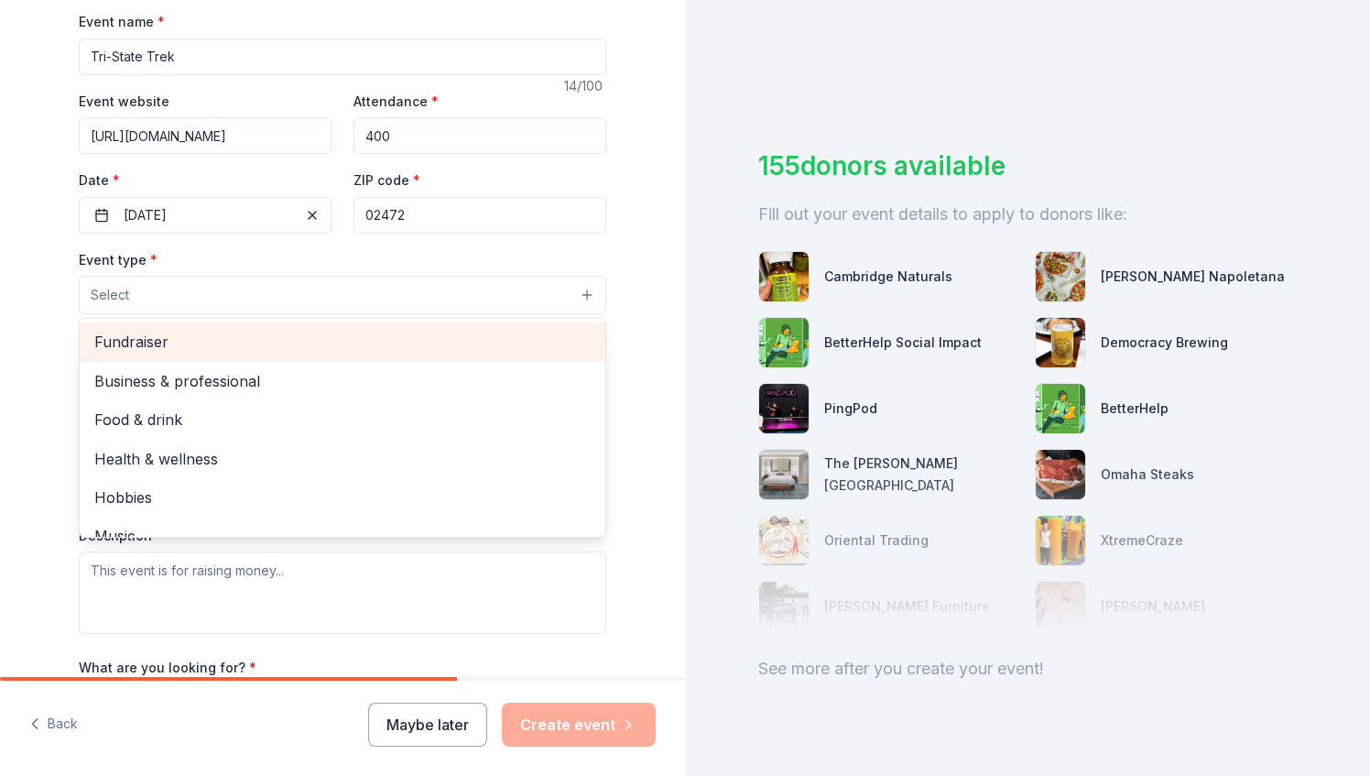
click at [248, 355] on div "Fundraiser" at bounding box center [343, 341] width 526 height 38
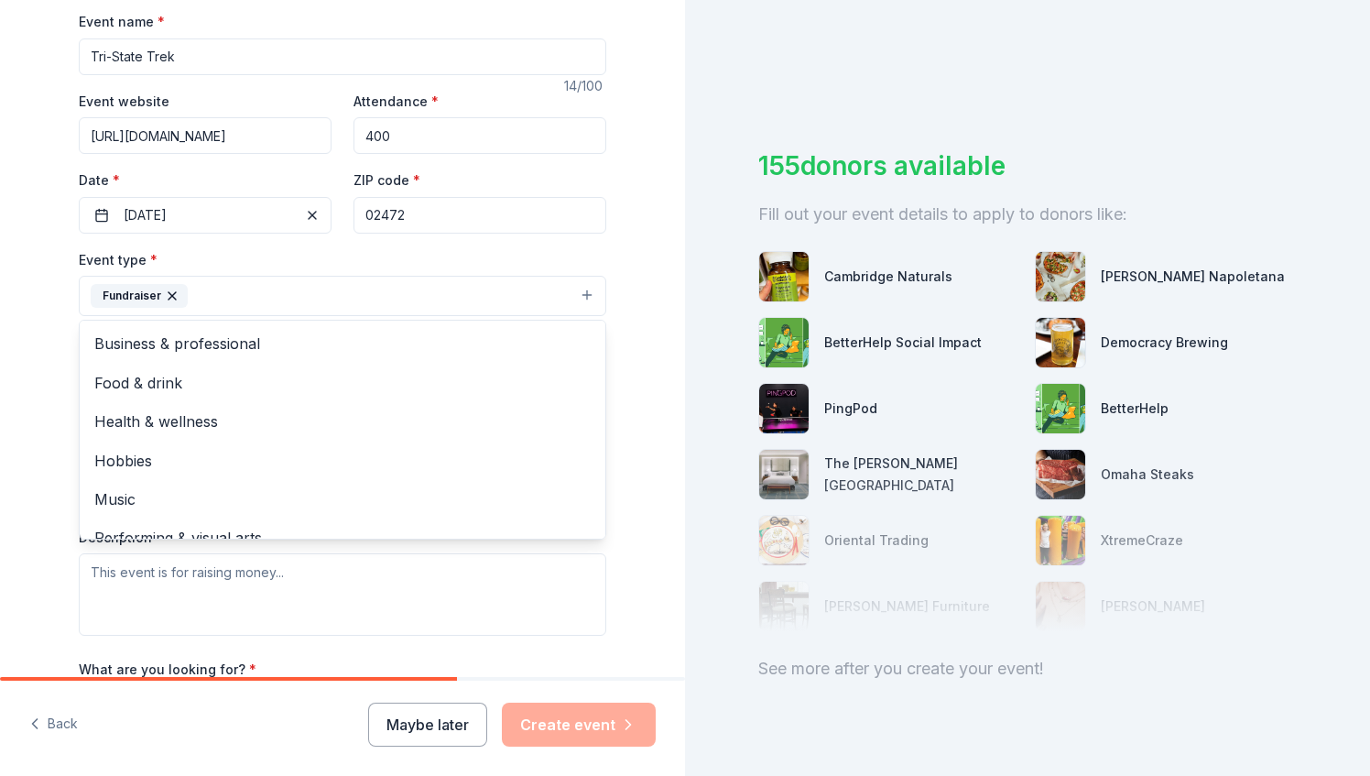
click at [28, 332] on div "Tell us about your event. We'll find in-kind donations you can apply for. Event…" at bounding box center [342, 335] width 685 height 1221
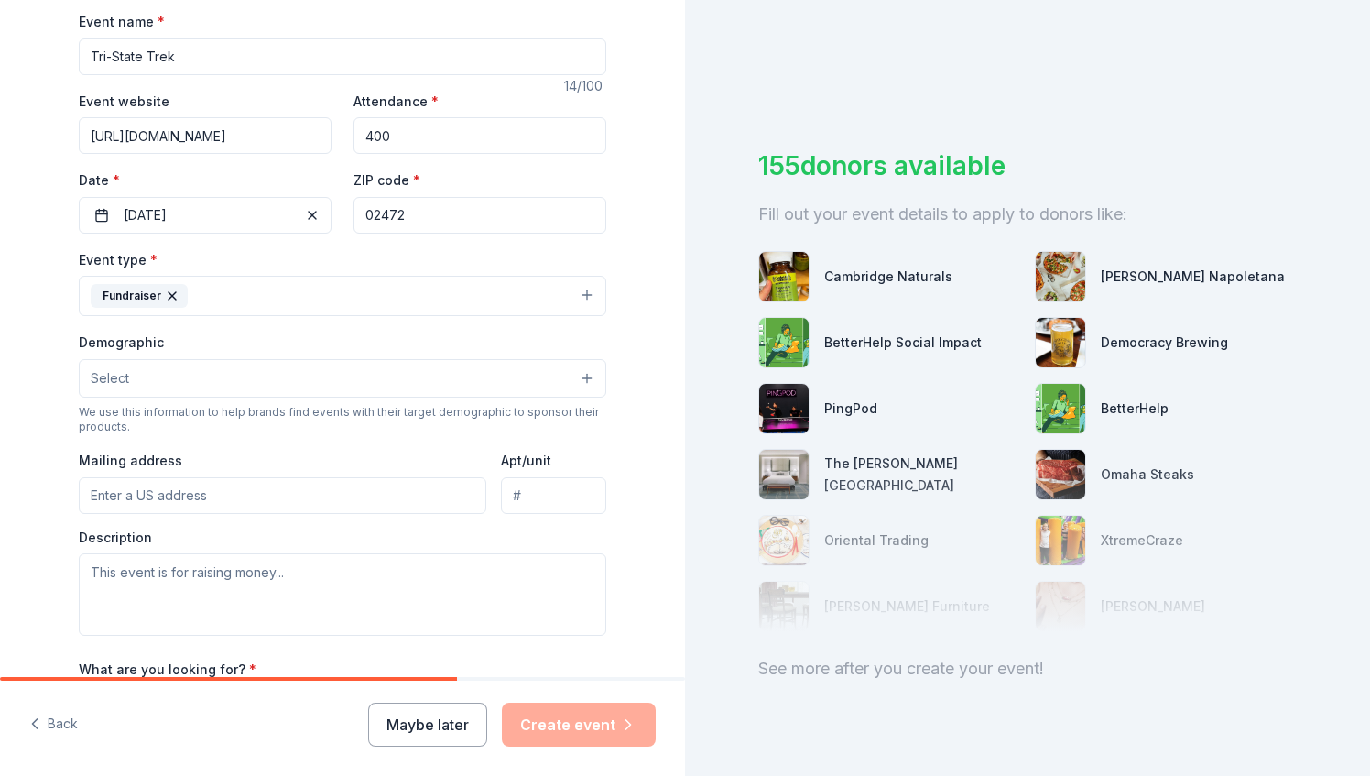
click at [187, 384] on button "Select" at bounding box center [343, 378] width 528 height 38
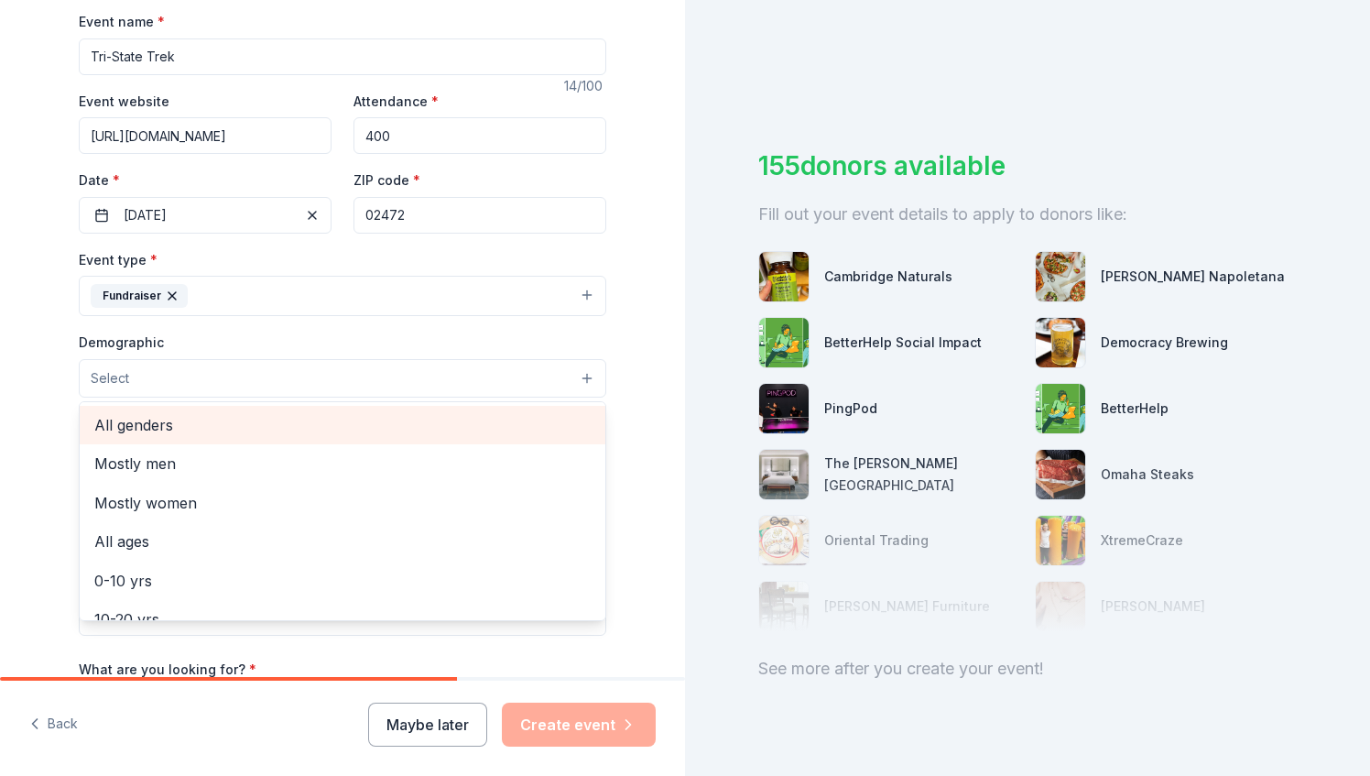
click at [194, 420] on span "All genders" at bounding box center [342, 425] width 497 height 24
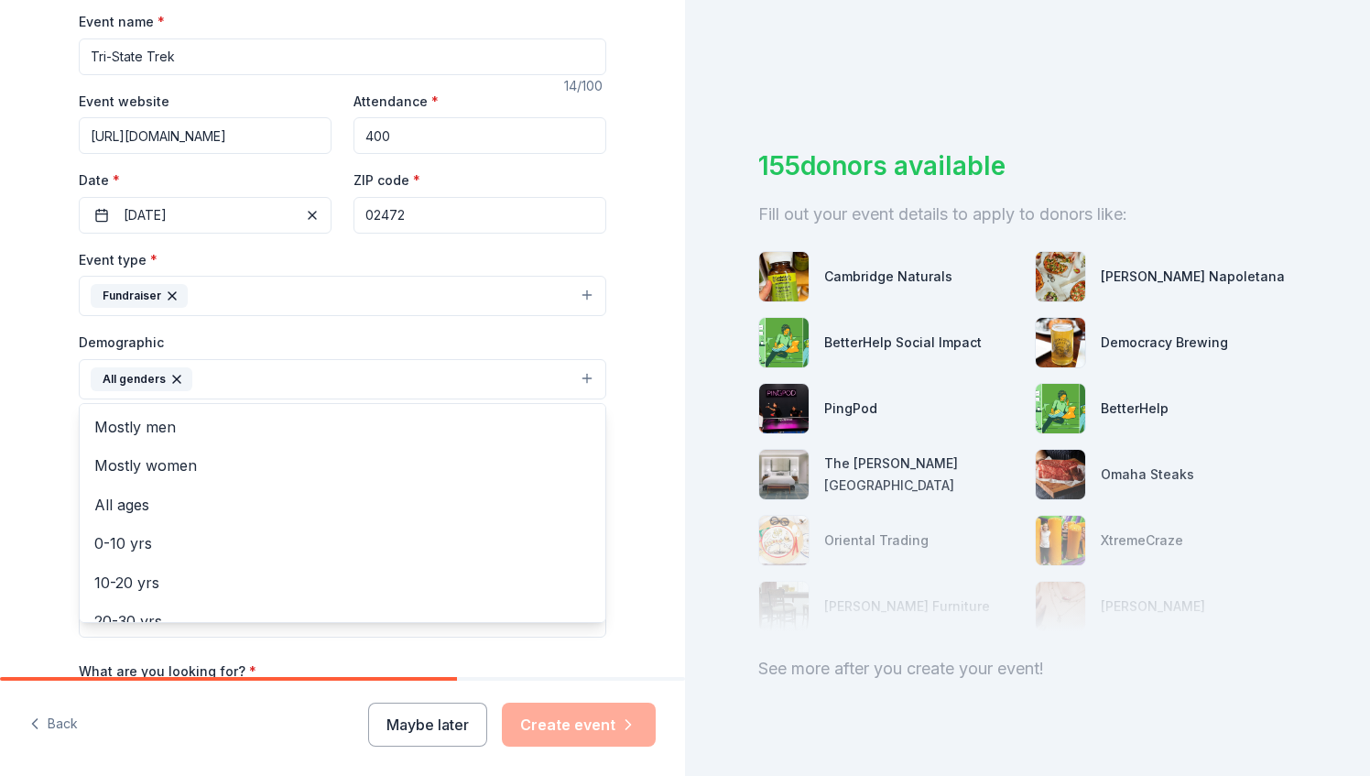
click at [5, 375] on div "Tell us about your event. We'll find in-kind donations you can apply for. Event…" at bounding box center [342, 336] width 685 height 1223
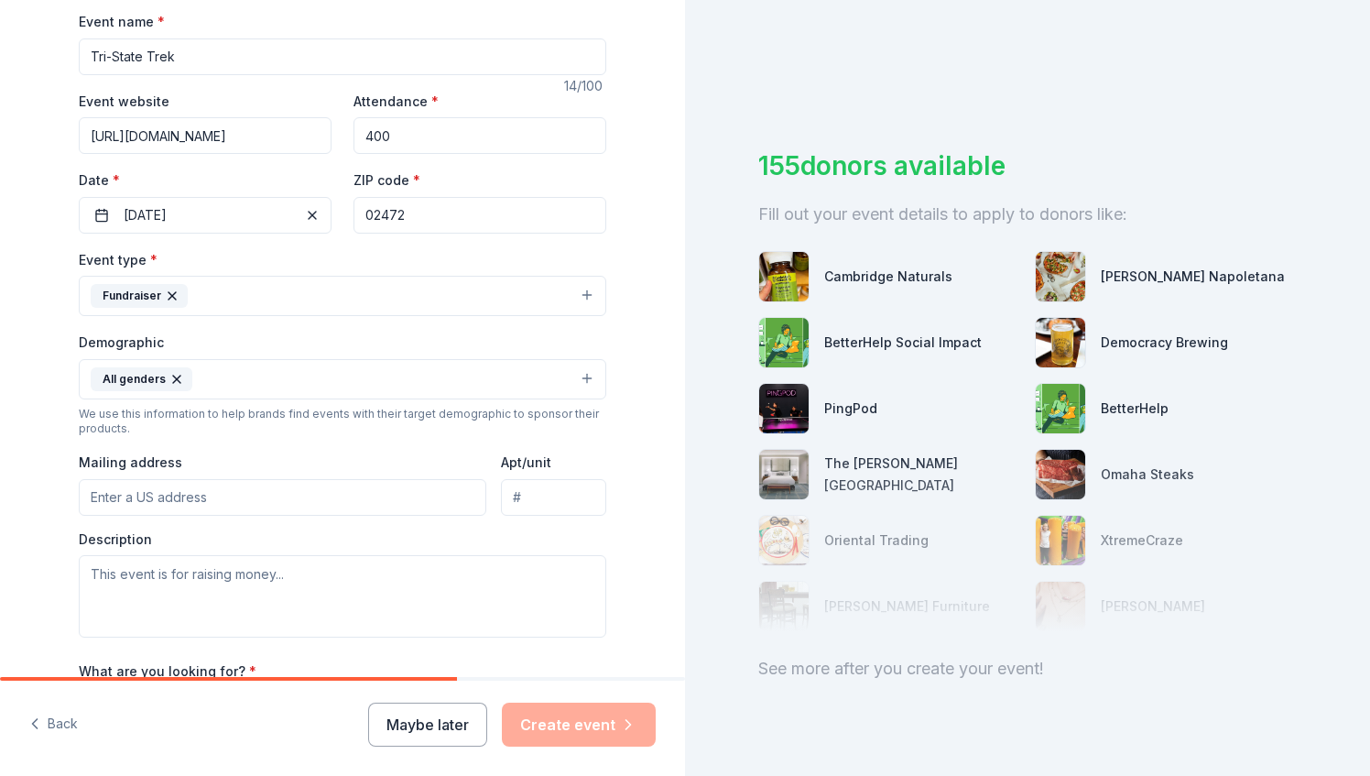
scroll to position [366, 0]
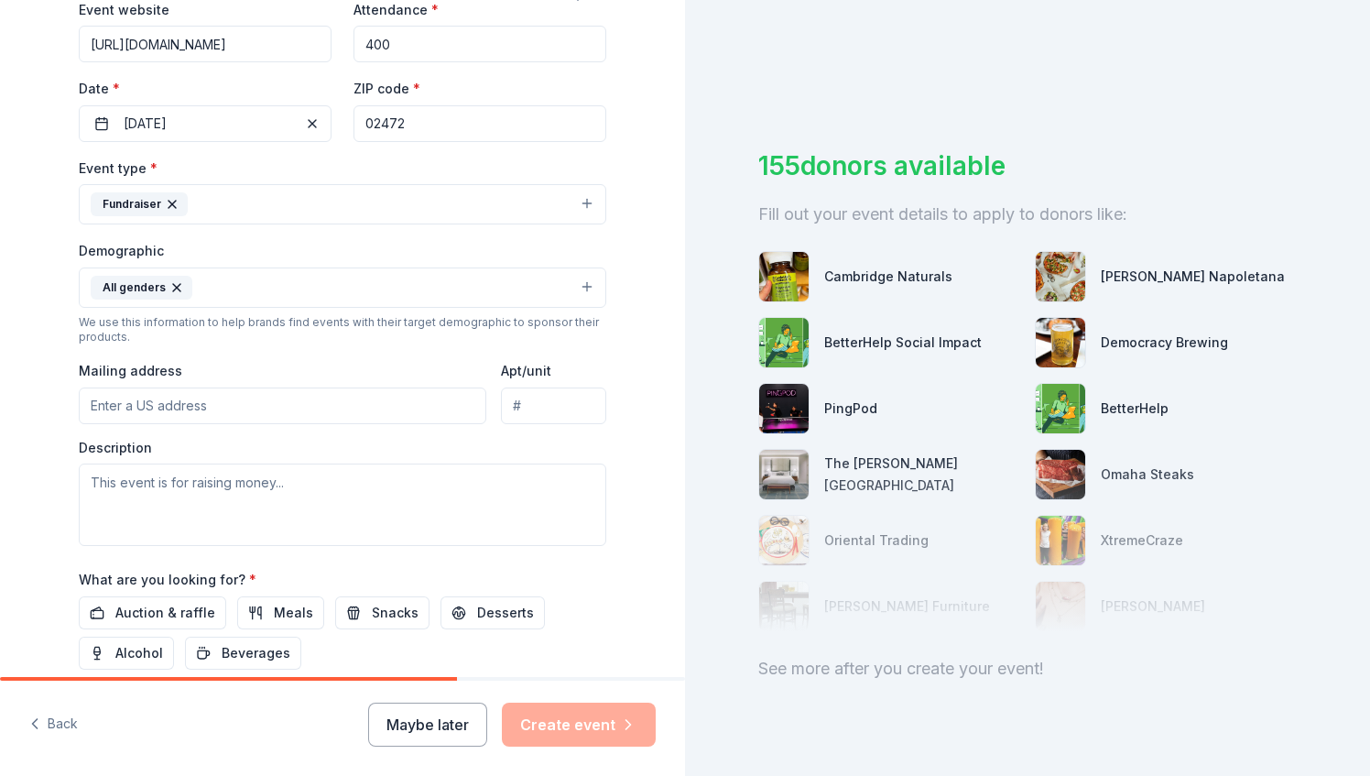
click at [163, 405] on input "Mailing address" at bounding box center [283, 406] width 408 height 37
type input "480 Arsenal St Suite 201"
type input "201"
type input "[STREET_ADDRESS]"
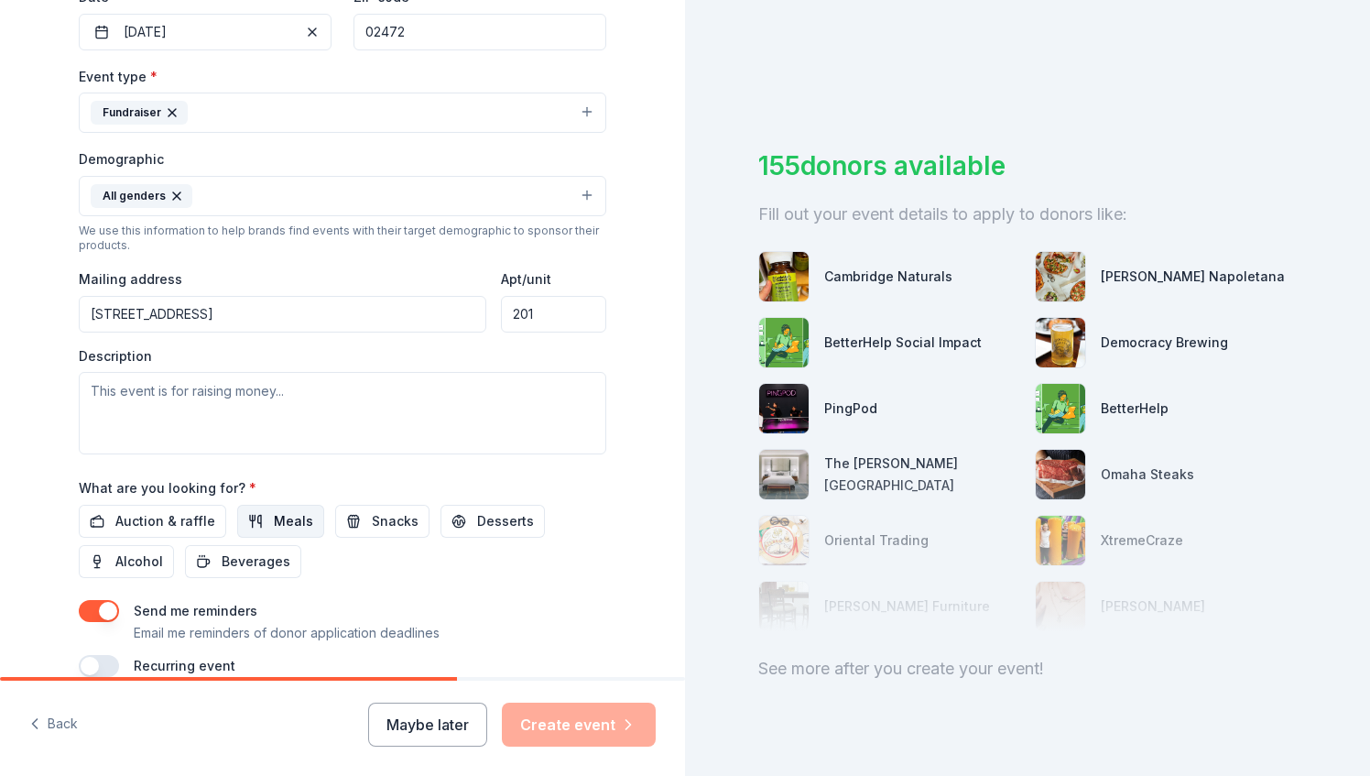
scroll to position [540, 0]
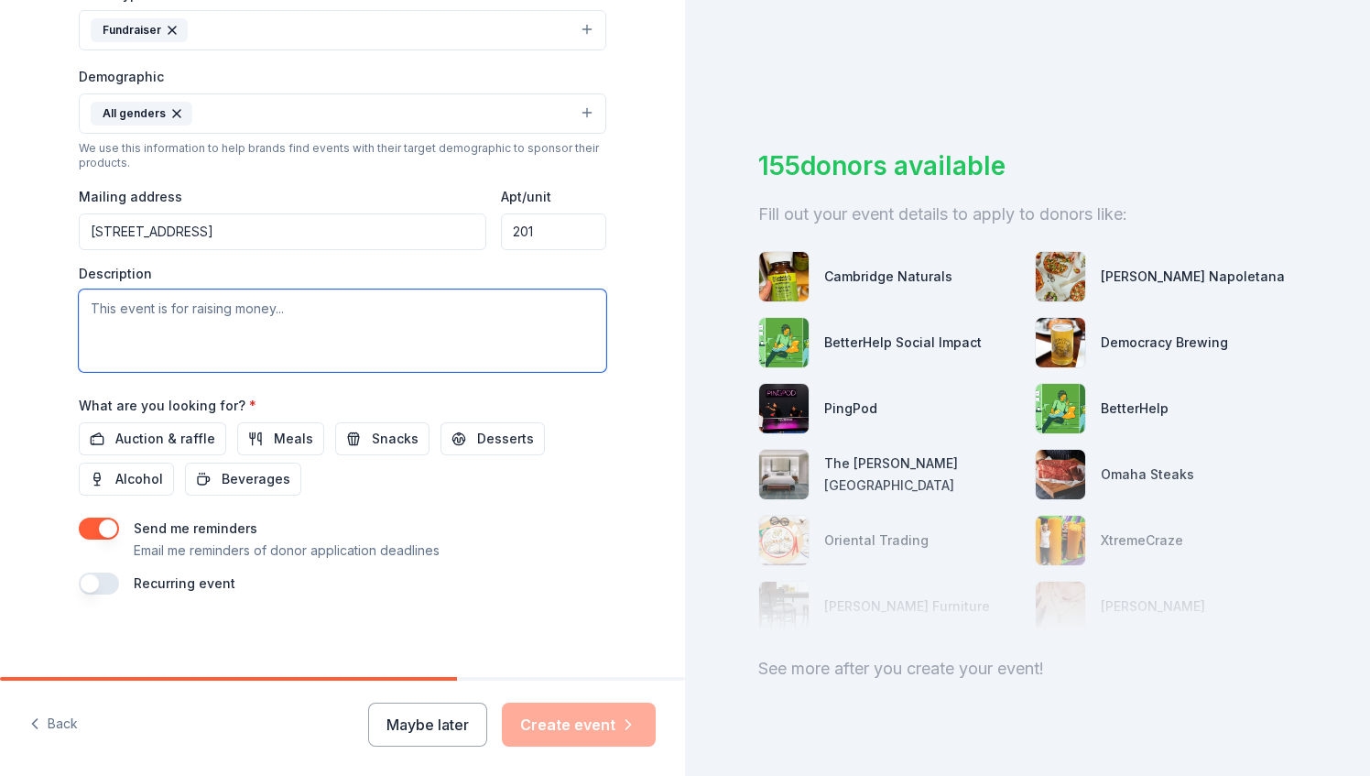
paste textarea "The Tri-State Trek is a fully supported weekend bike ride that travels through …"
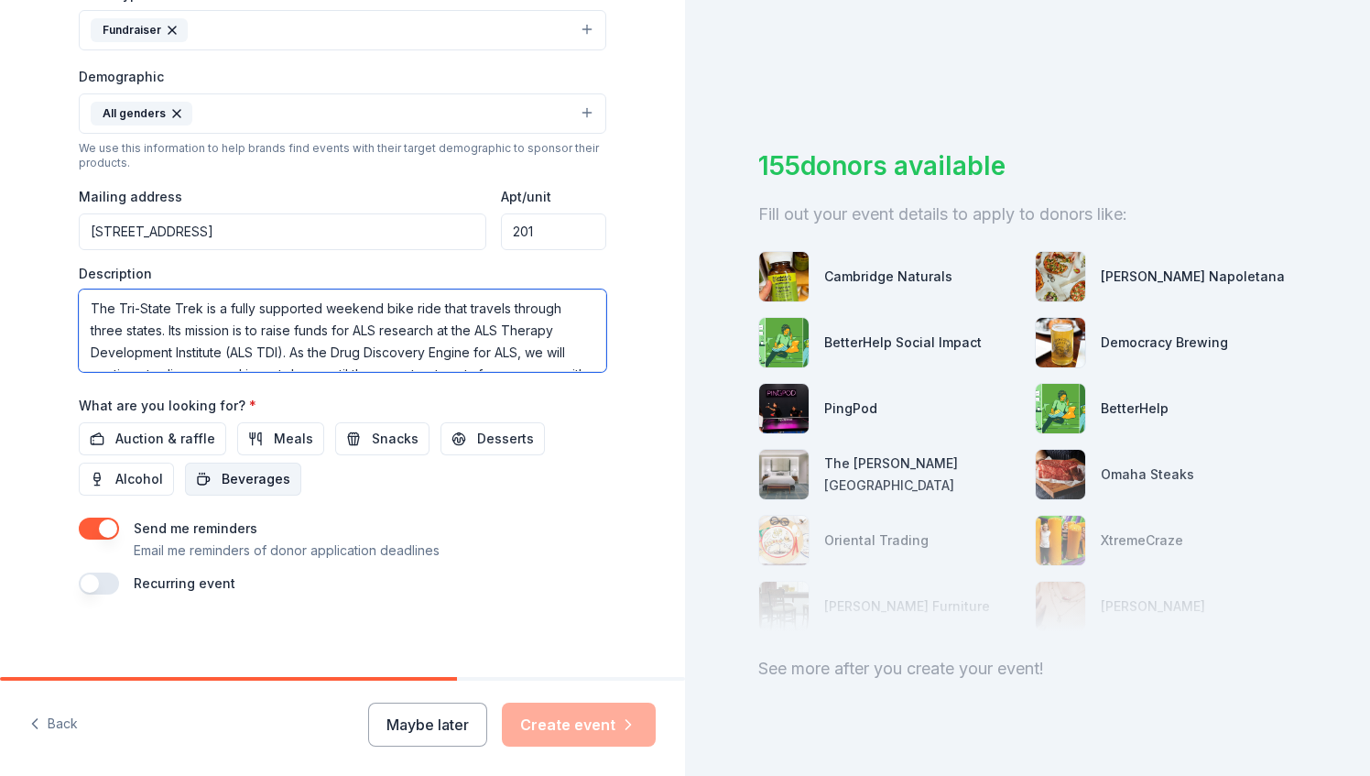
scroll to position [143, 0]
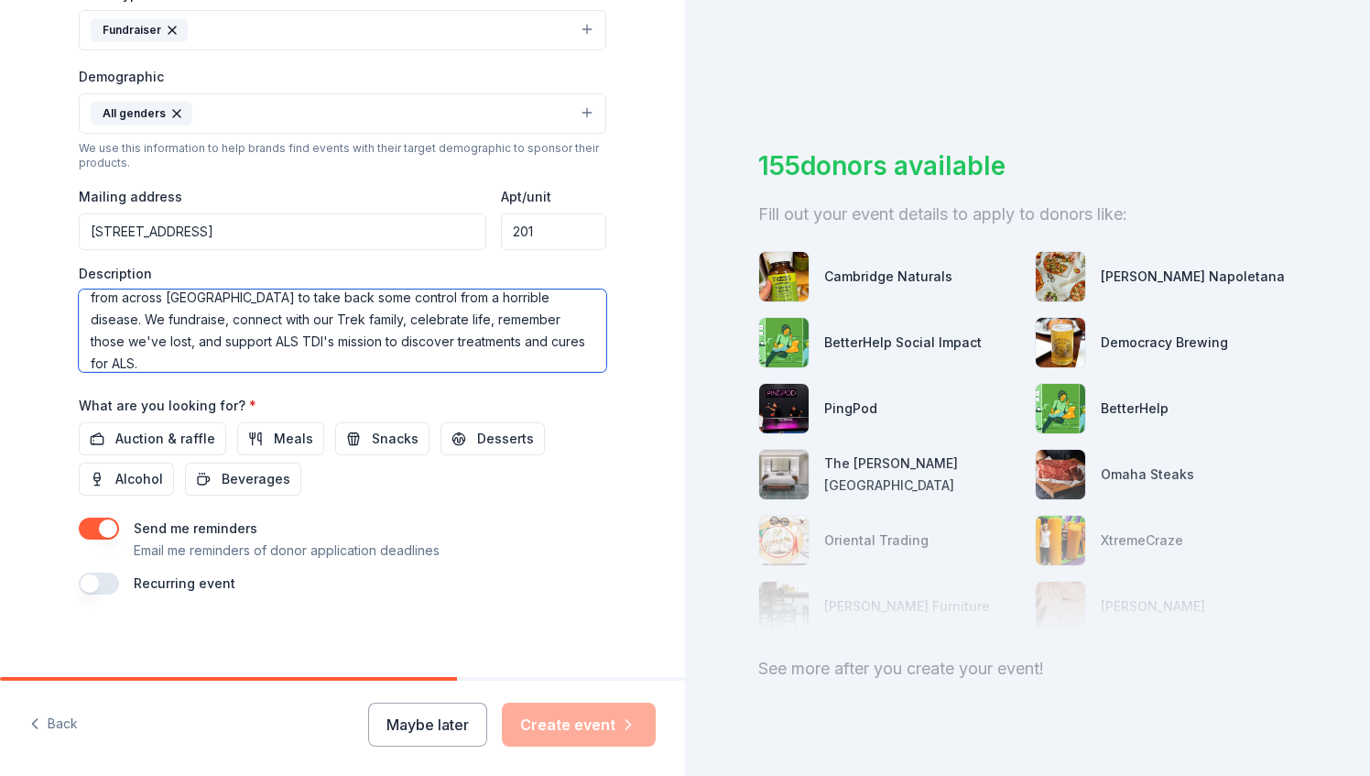
type textarea "The Tri-State Trek is a fully supported weekend bike ride that travels through …"
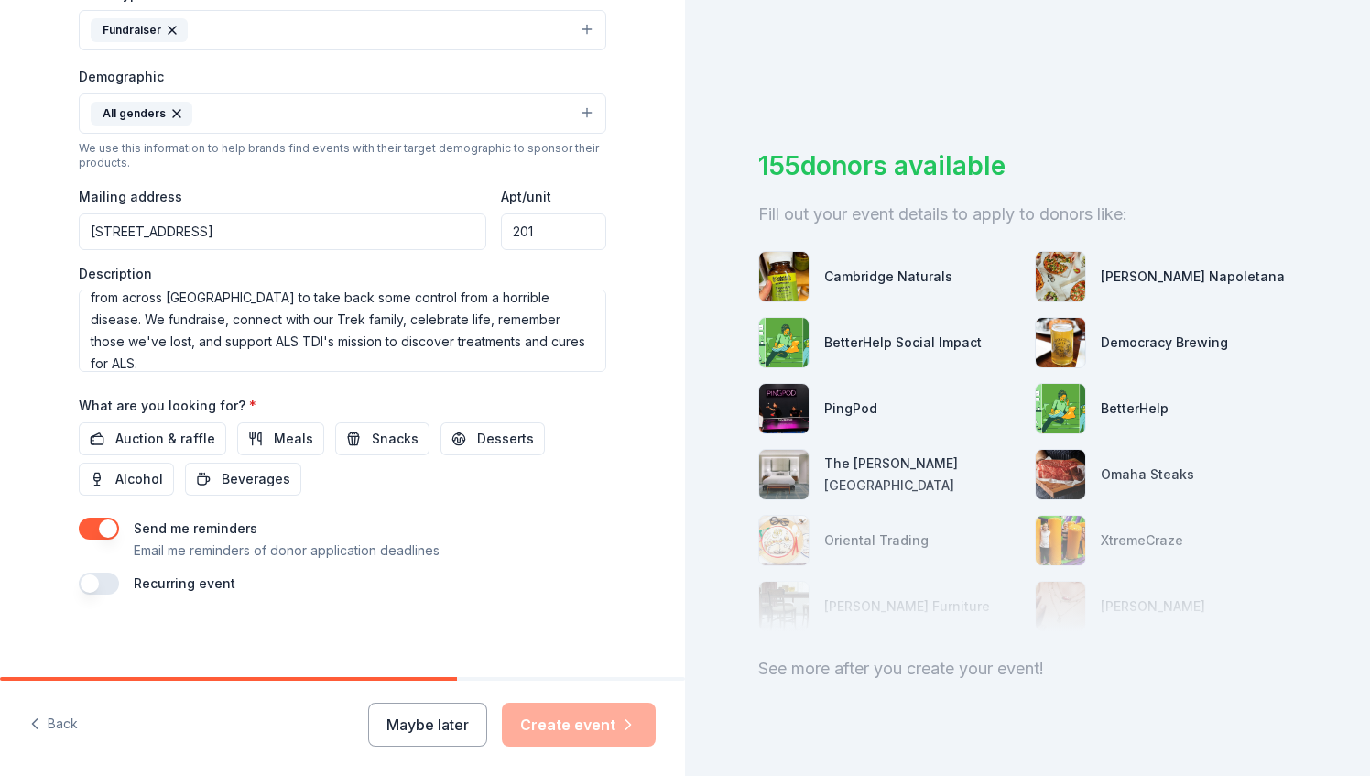
click at [79, 576] on button "button" at bounding box center [99, 584] width 40 height 22
click at [93, 523] on button "button" at bounding box center [99, 529] width 40 height 22
click at [218, 630] on button "June 2027" at bounding box center [181, 638] width 94 height 37
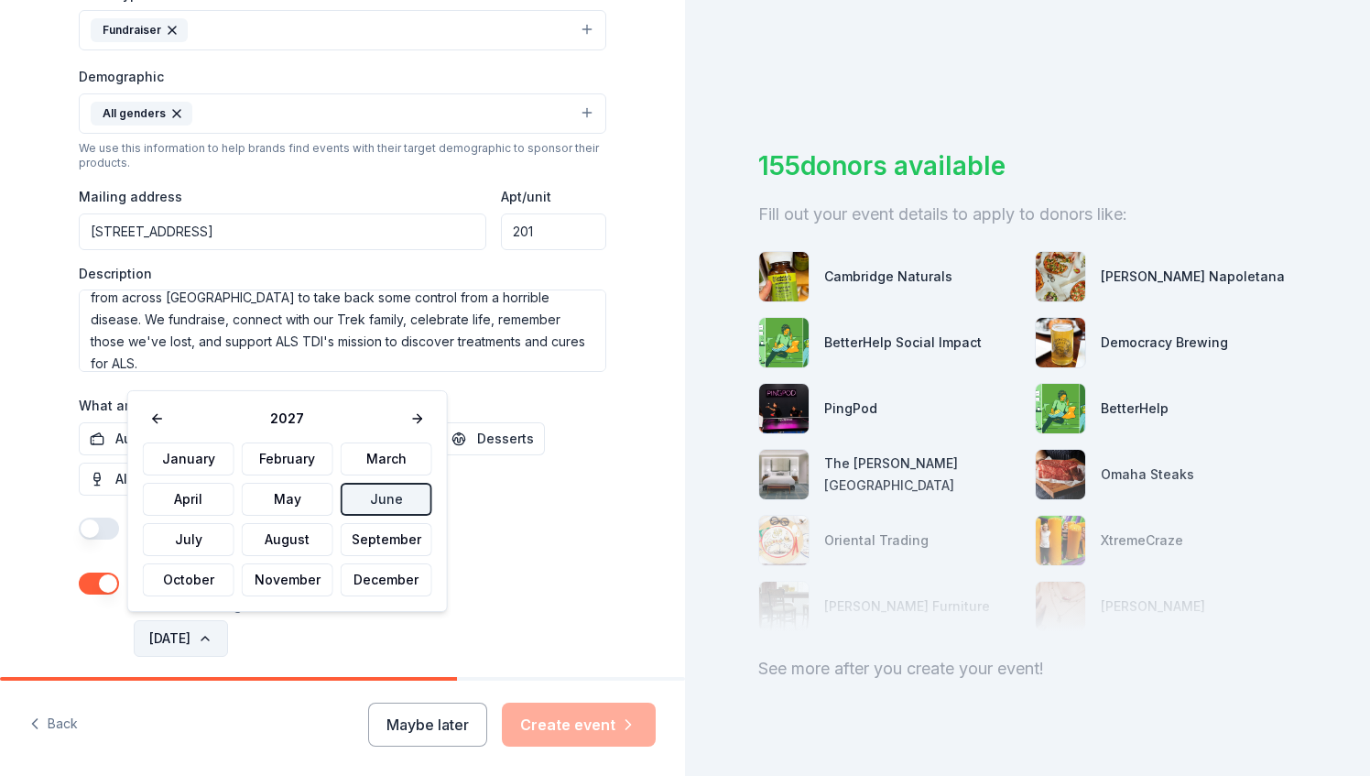
click at [218, 630] on button "June 2027" at bounding box center [181, 638] width 94 height 37
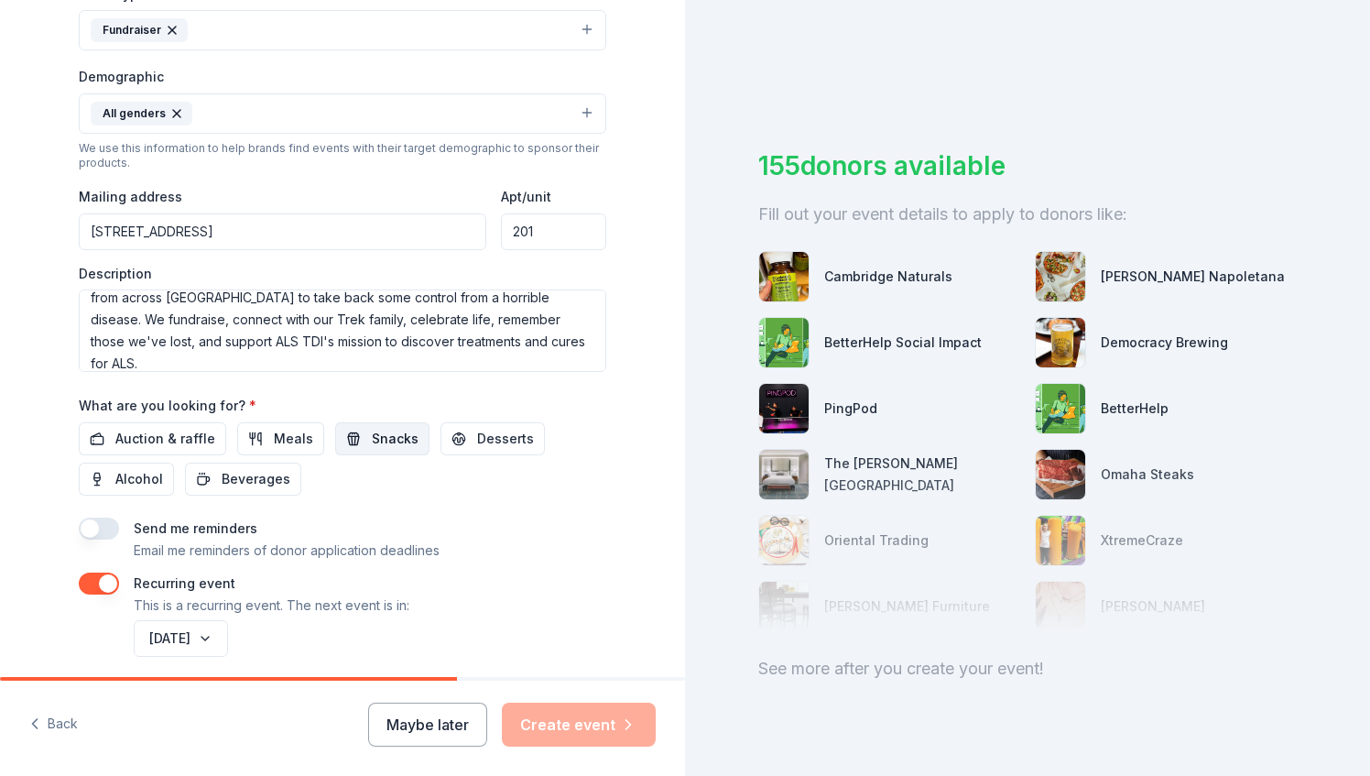
click at [372, 428] on span "Snacks" at bounding box center [395, 439] width 47 height 22
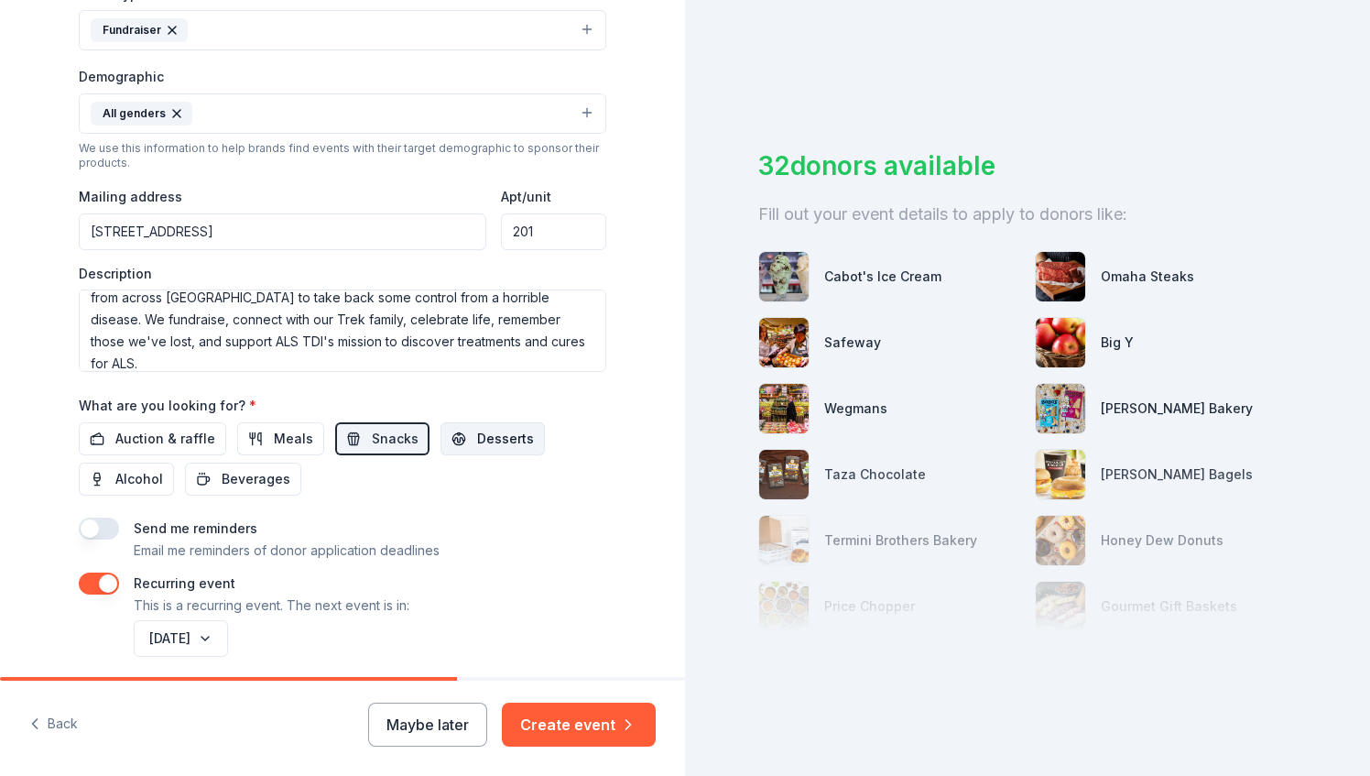
click at [458, 439] on button "Desserts" at bounding box center [493, 438] width 104 height 33
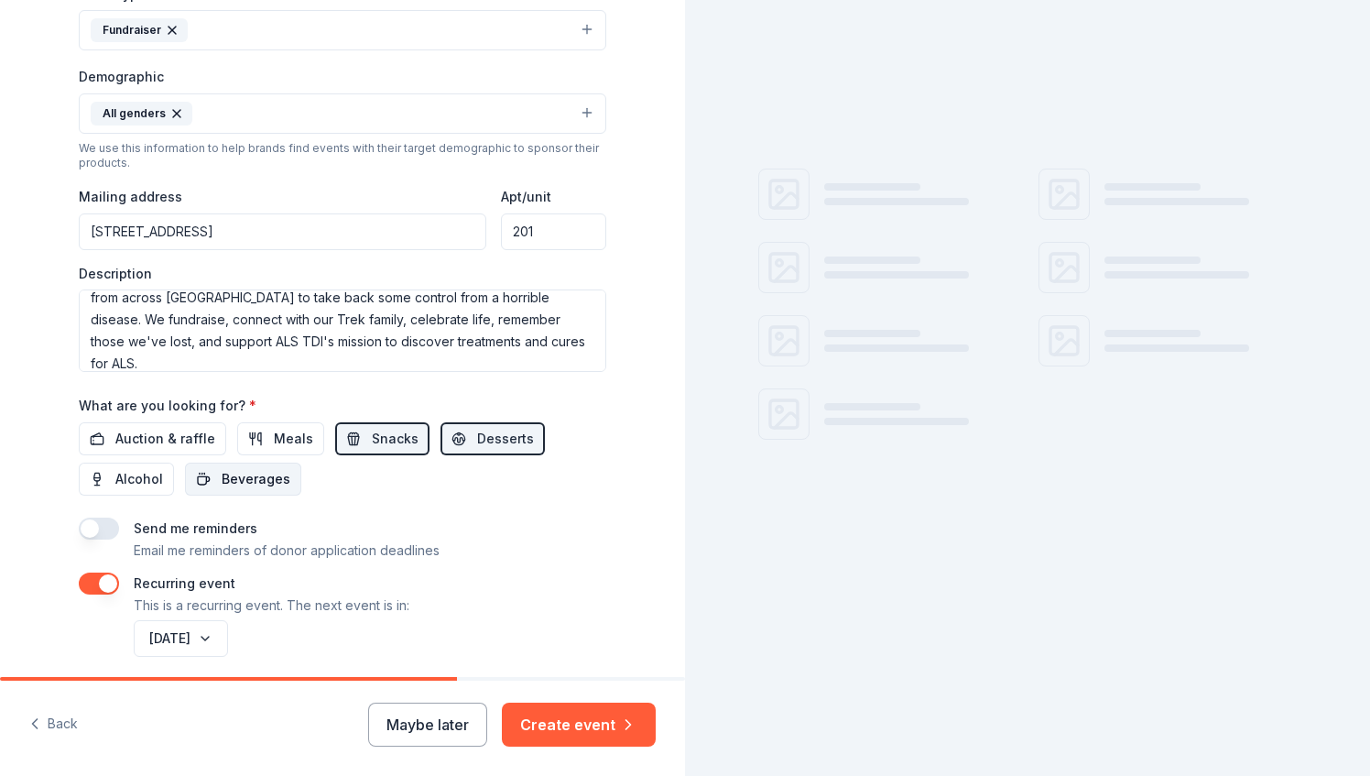
click at [222, 475] on span "Beverages" at bounding box center [256, 479] width 69 height 22
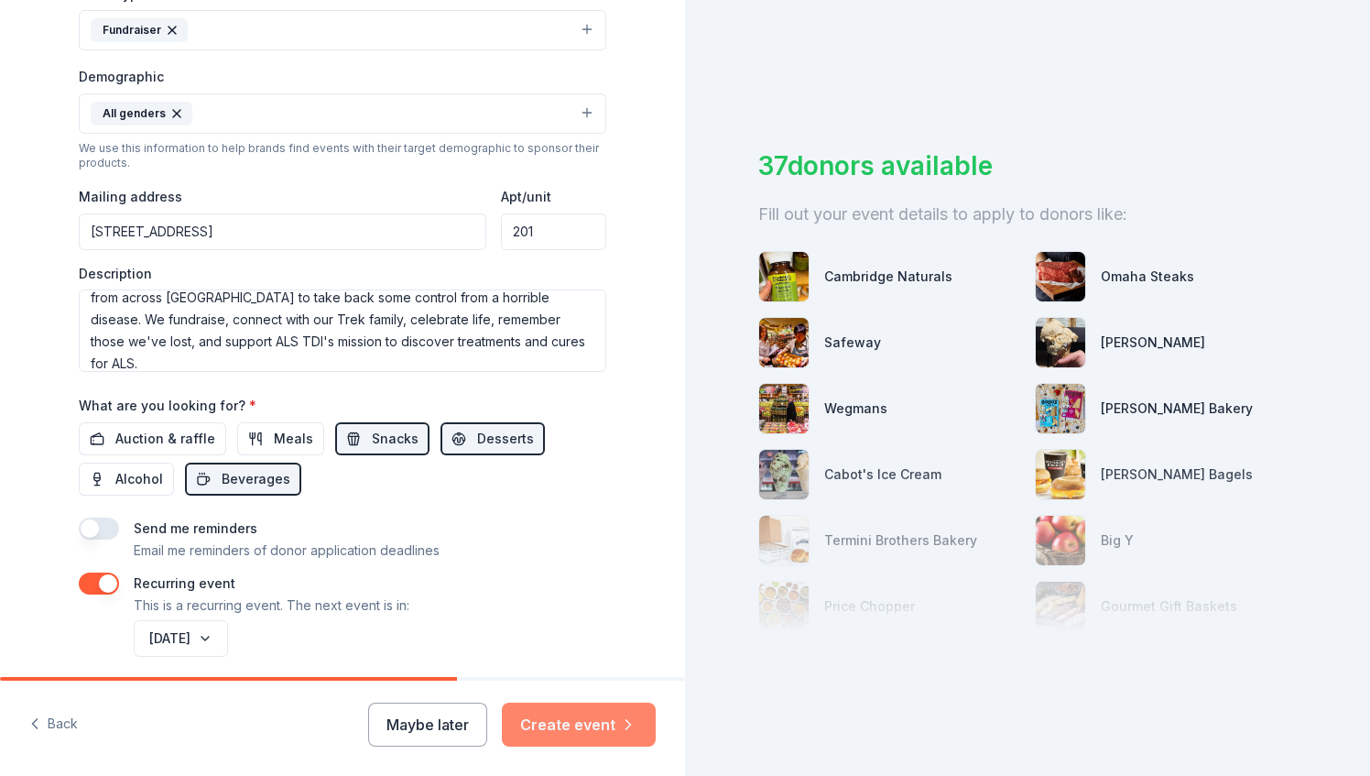
click at [579, 715] on button "Create event" at bounding box center [579, 725] width 154 height 44
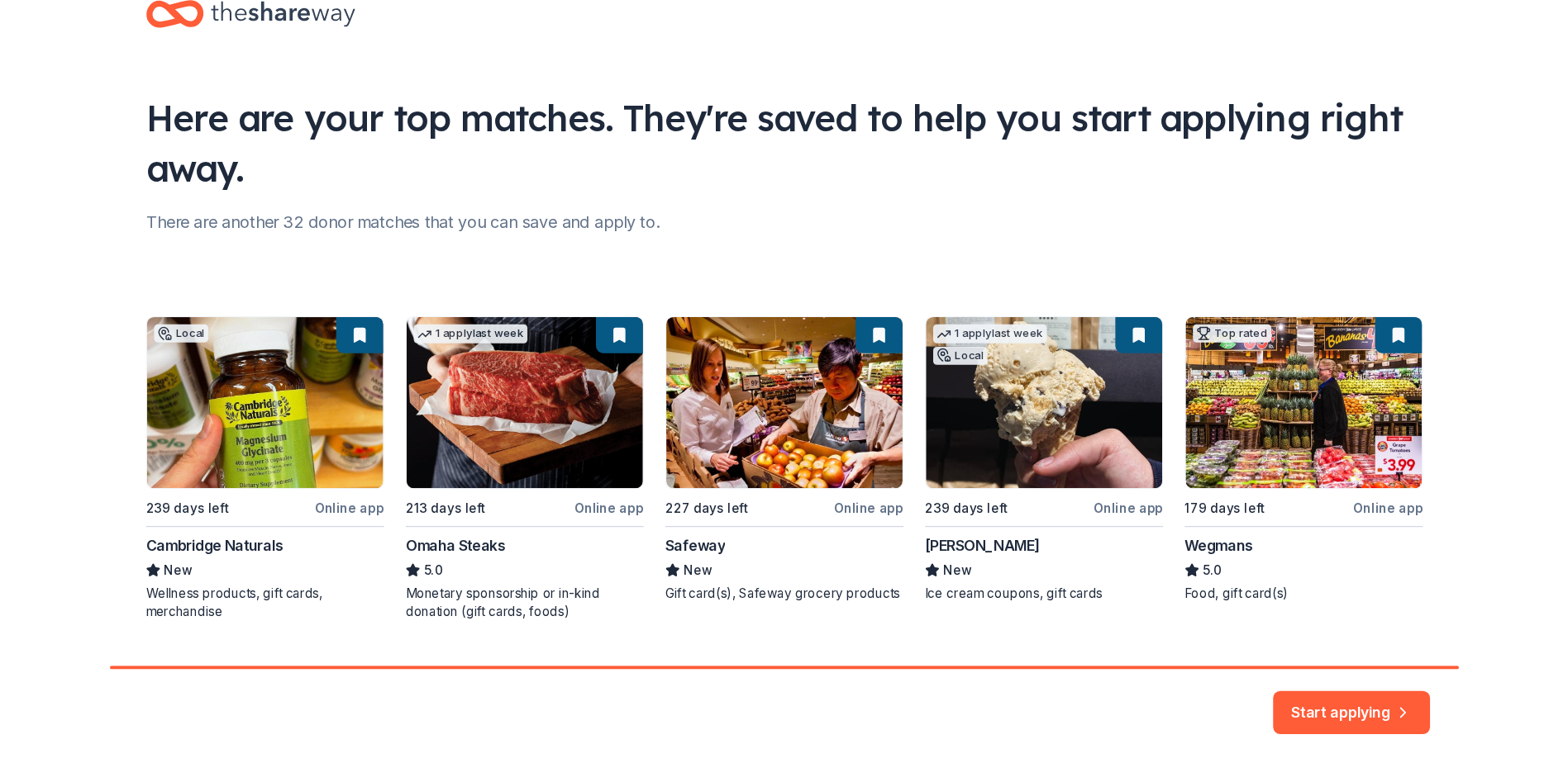
scroll to position [84, 0]
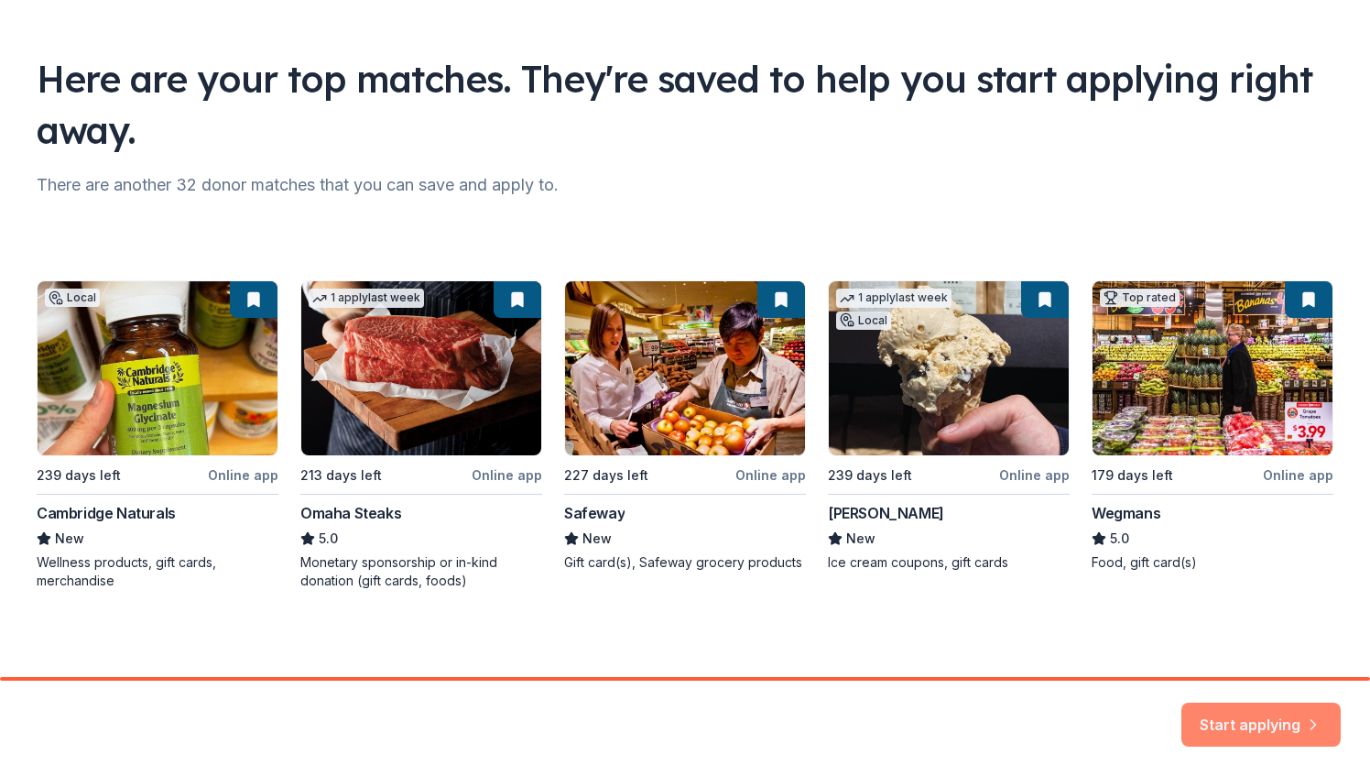
click at [1270, 719] on button "Start applying" at bounding box center [1261, 715] width 159 height 44
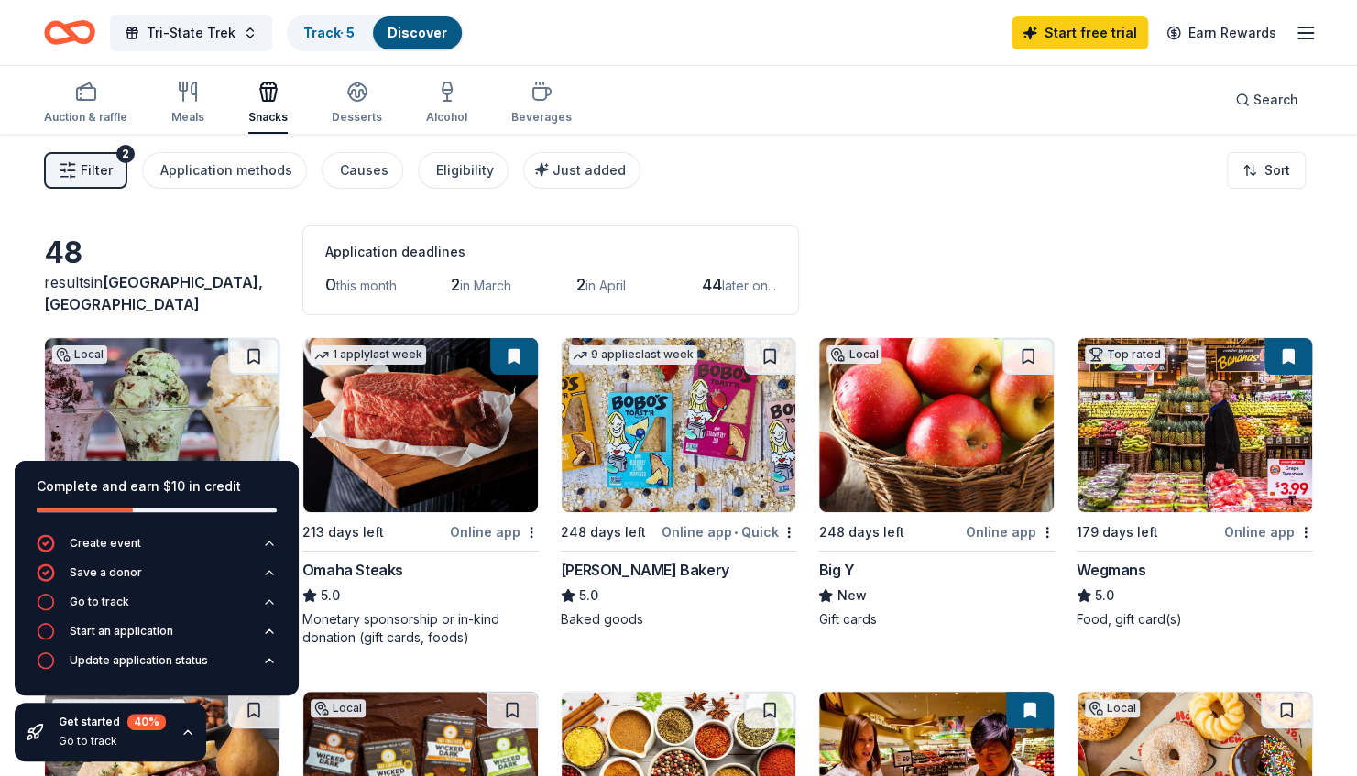
click at [689, 438] on img at bounding box center [679, 425] width 235 height 174
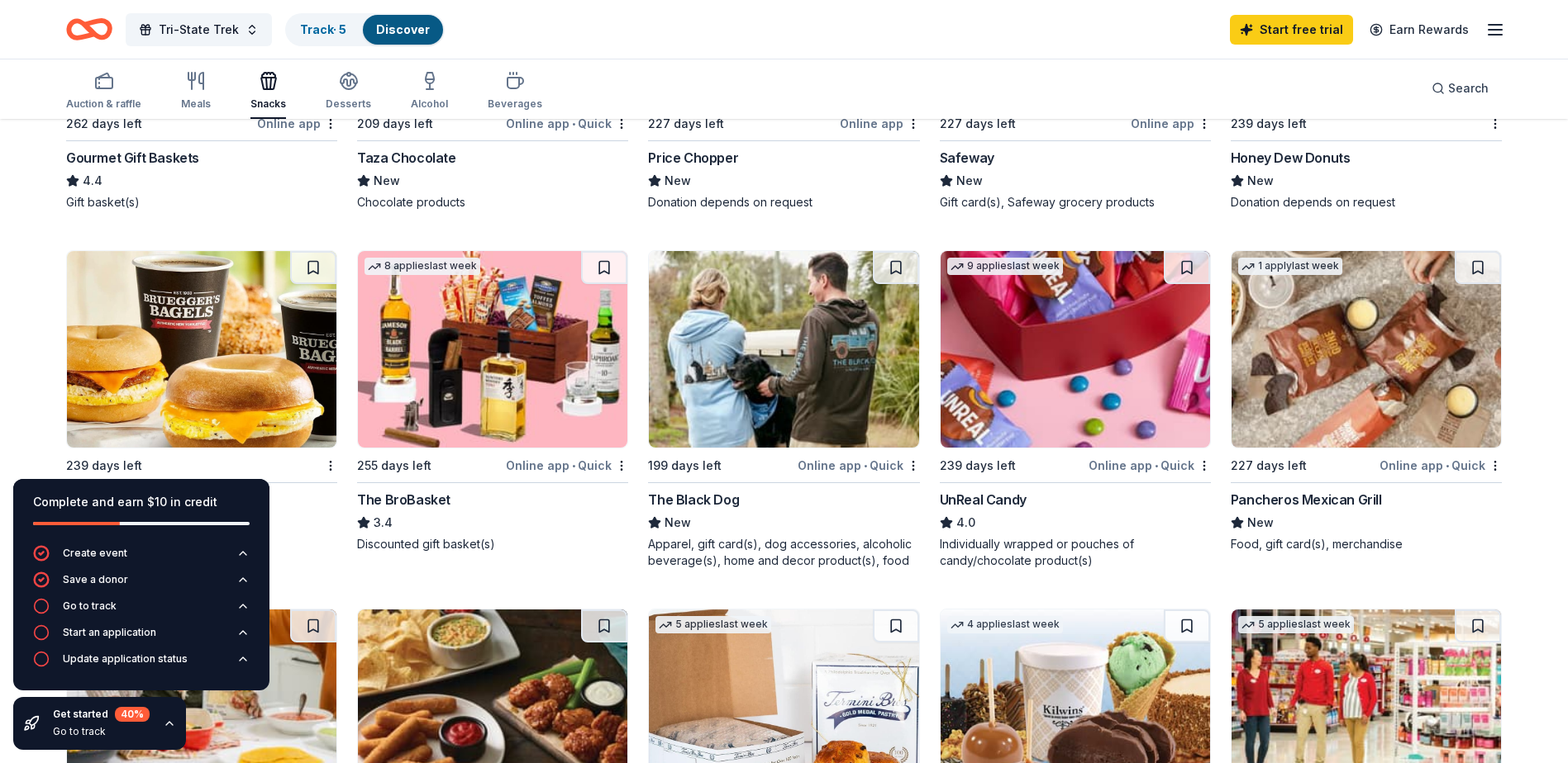
scroll to position [547, 0]
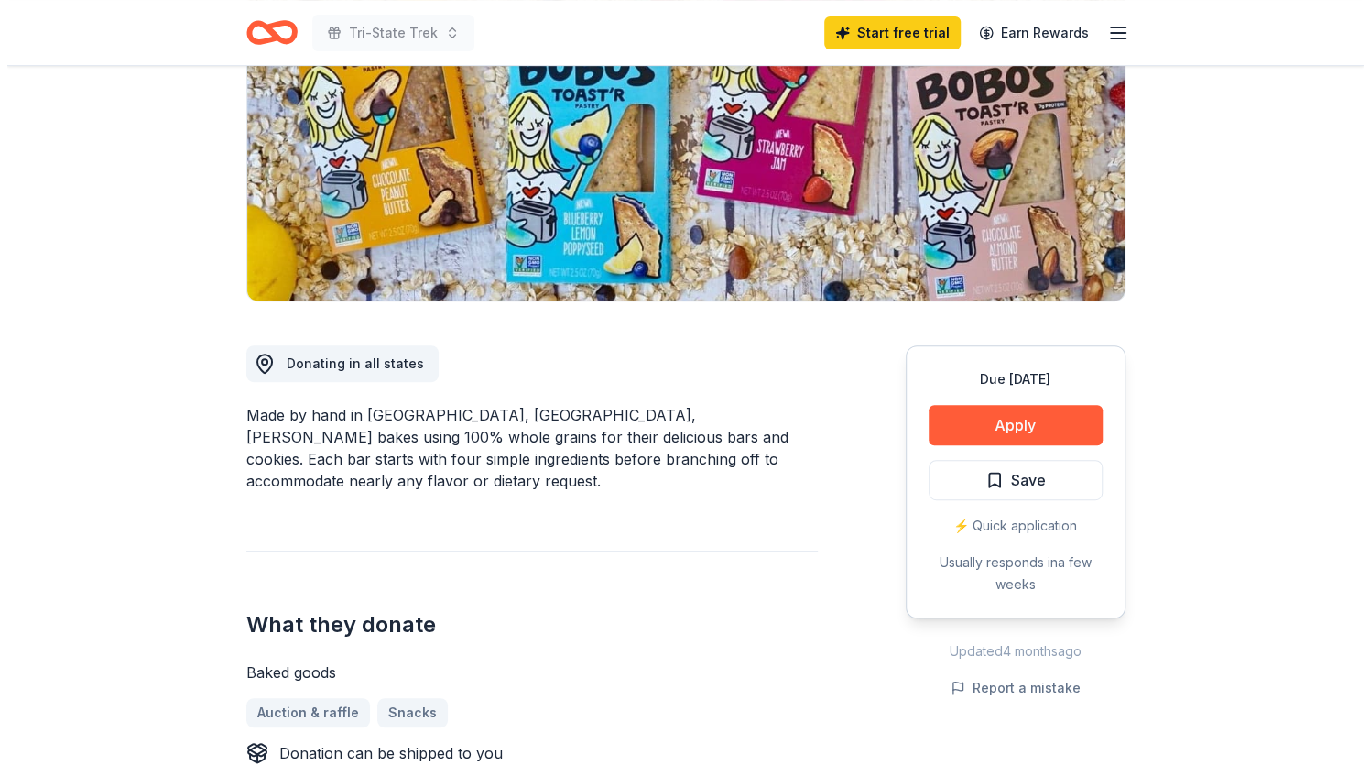
scroll to position [275, 0]
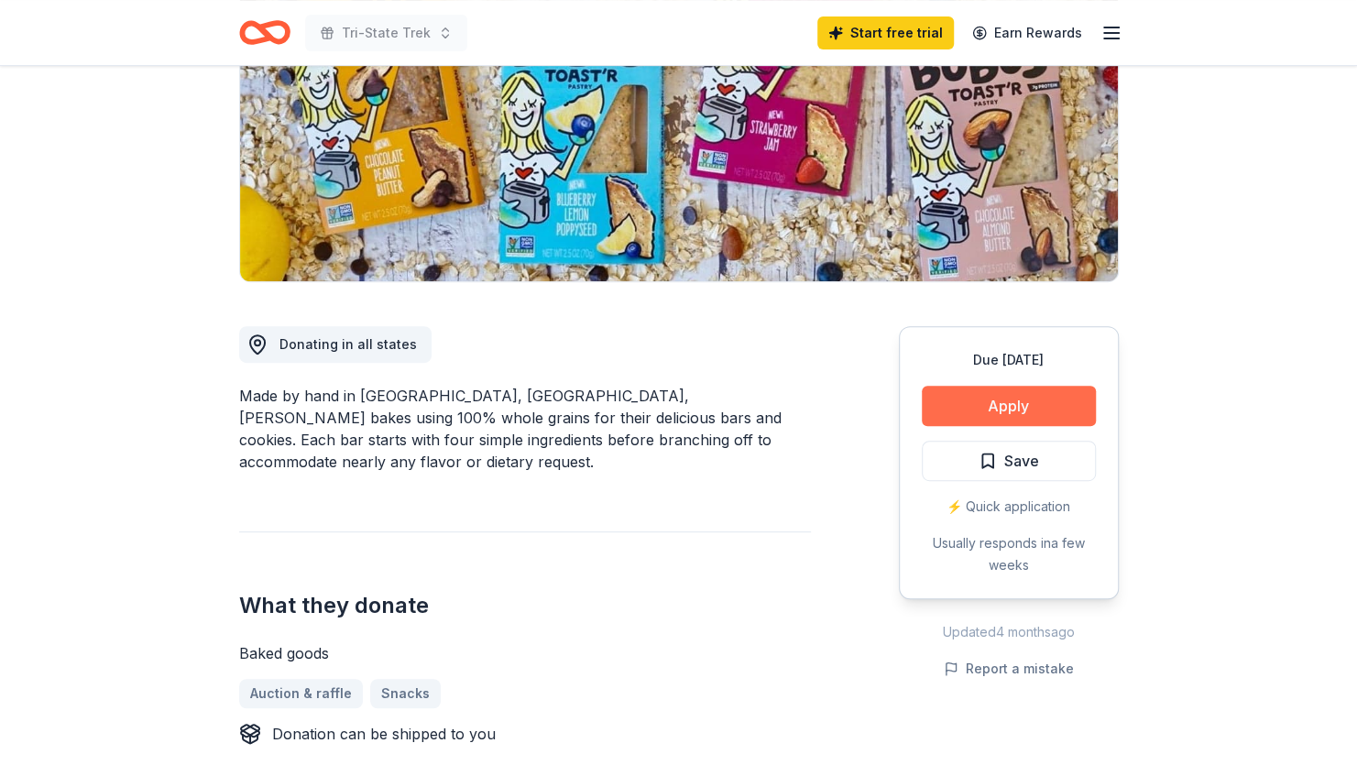
click at [986, 399] on button "Apply" at bounding box center [1009, 406] width 174 height 40
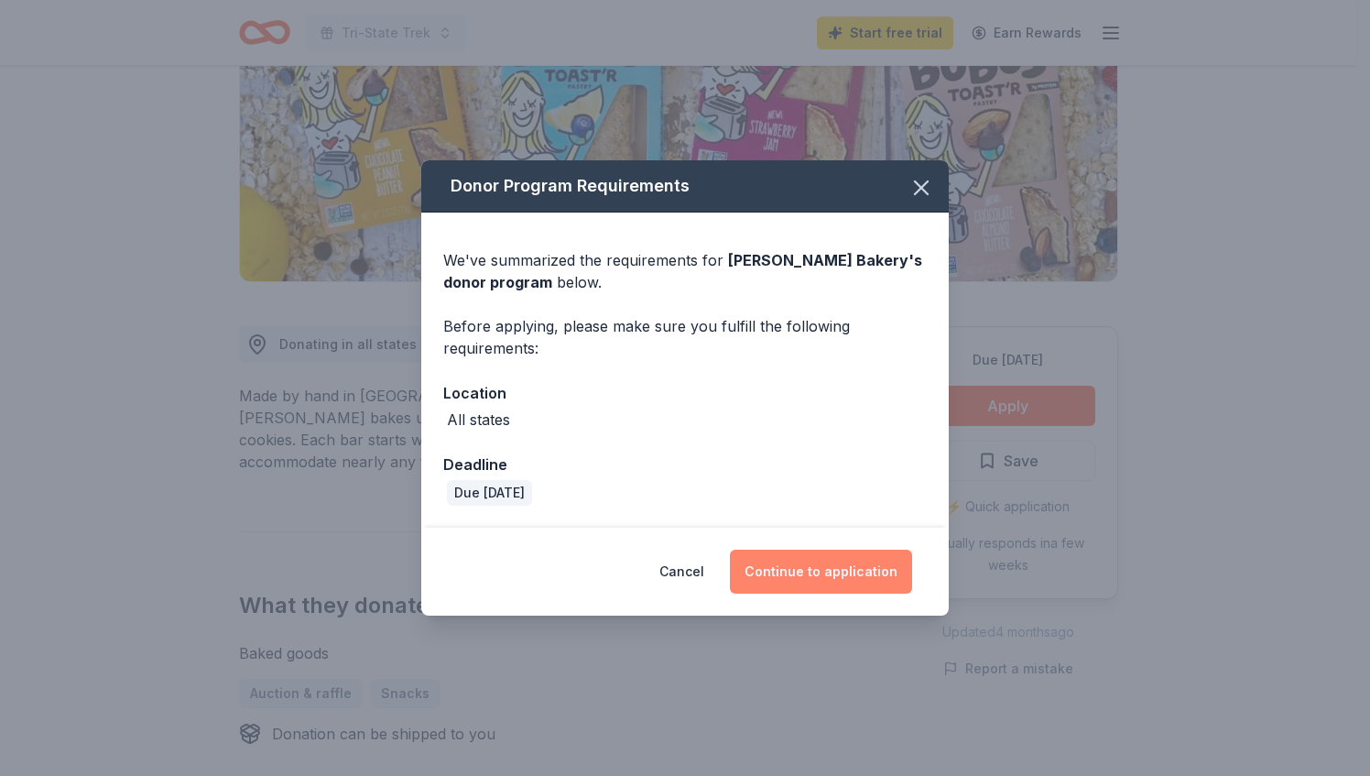
click at [801, 564] on button "Continue to application" at bounding box center [821, 572] width 182 height 44
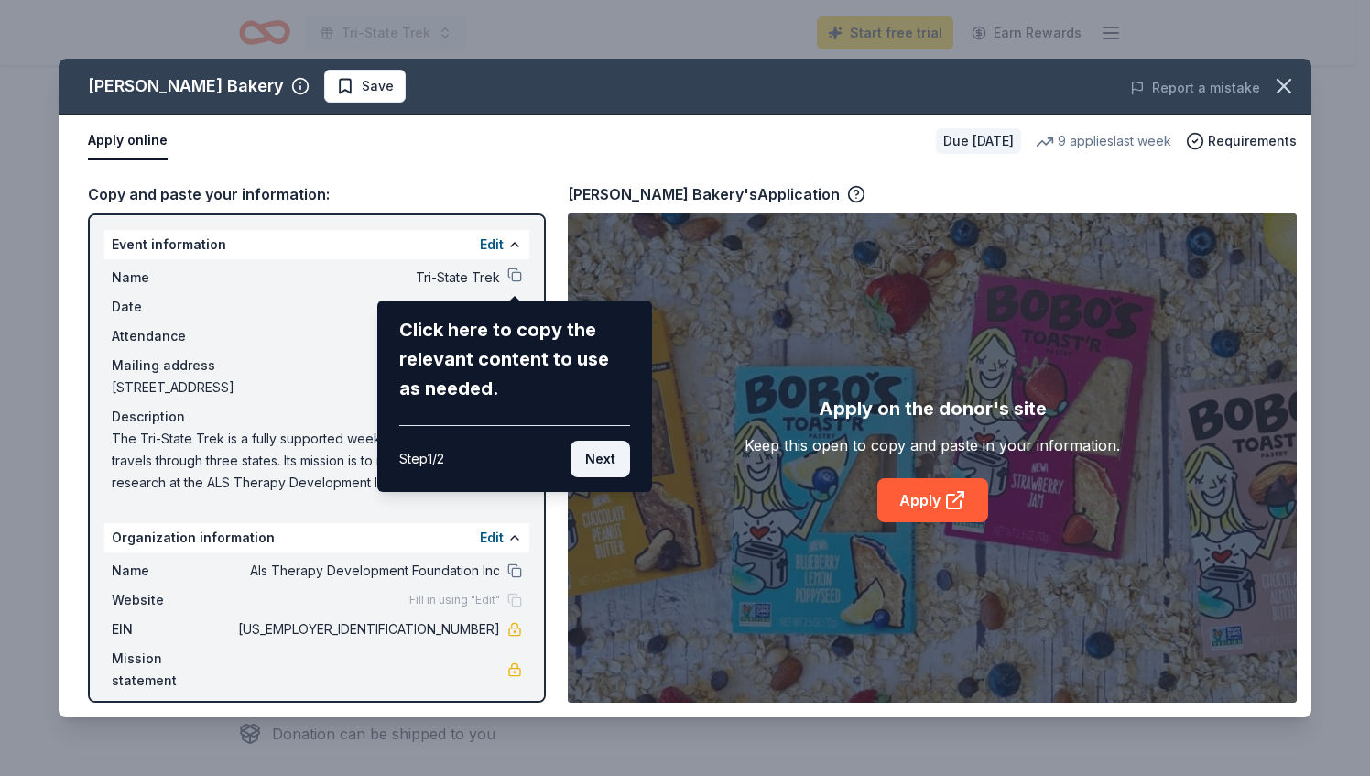
click at [618, 456] on button "Next" at bounding box center [601, 459] width 60 height 37
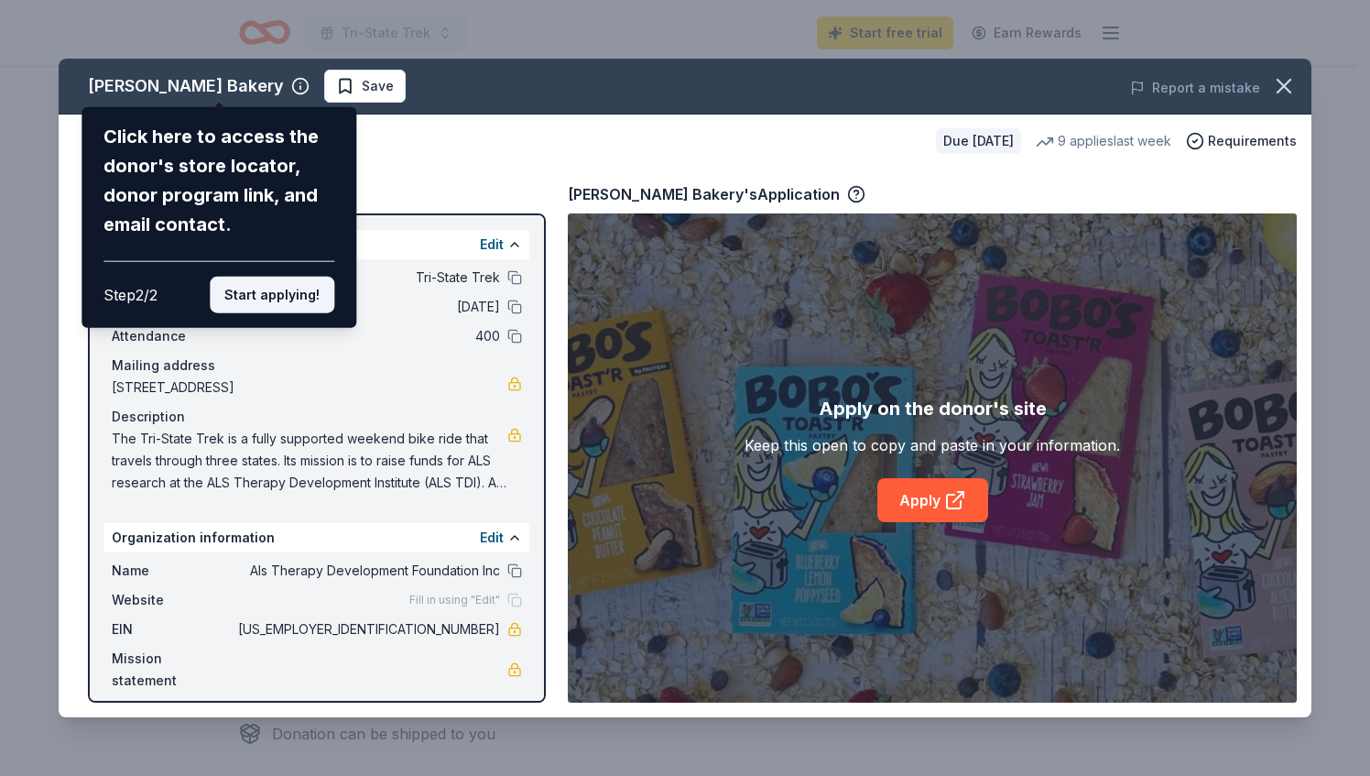
click at [284, 295] on button "Start applying!" at bounding box center [272, 295] width 125 height 37
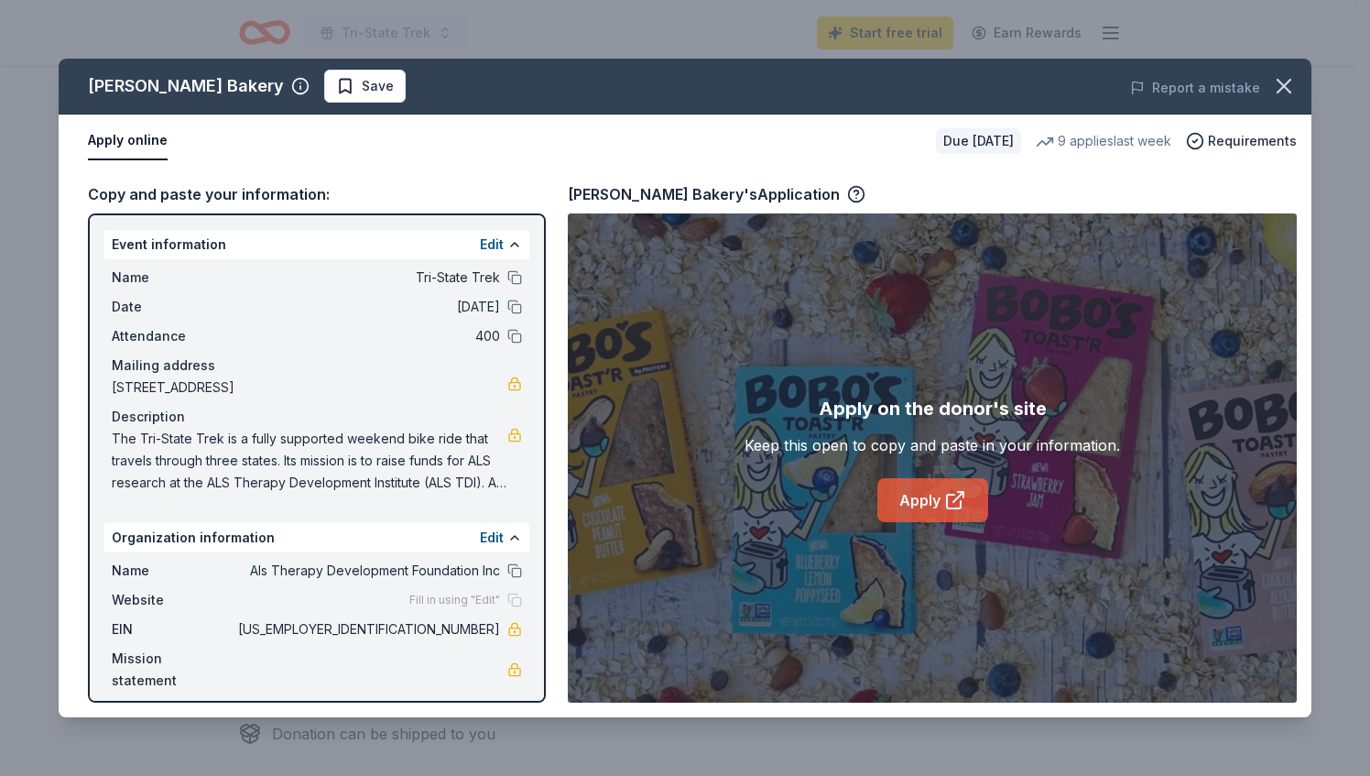
click at [921, 487] on link "Apply" at bounding box center [933, 500] width 111 height 44
click at [947, 503] on icon at bounding box center [954, 502] width 14 height 14
click at [503, 242] on button "Edit" at bounding box center [492, 245] width 24 height 22
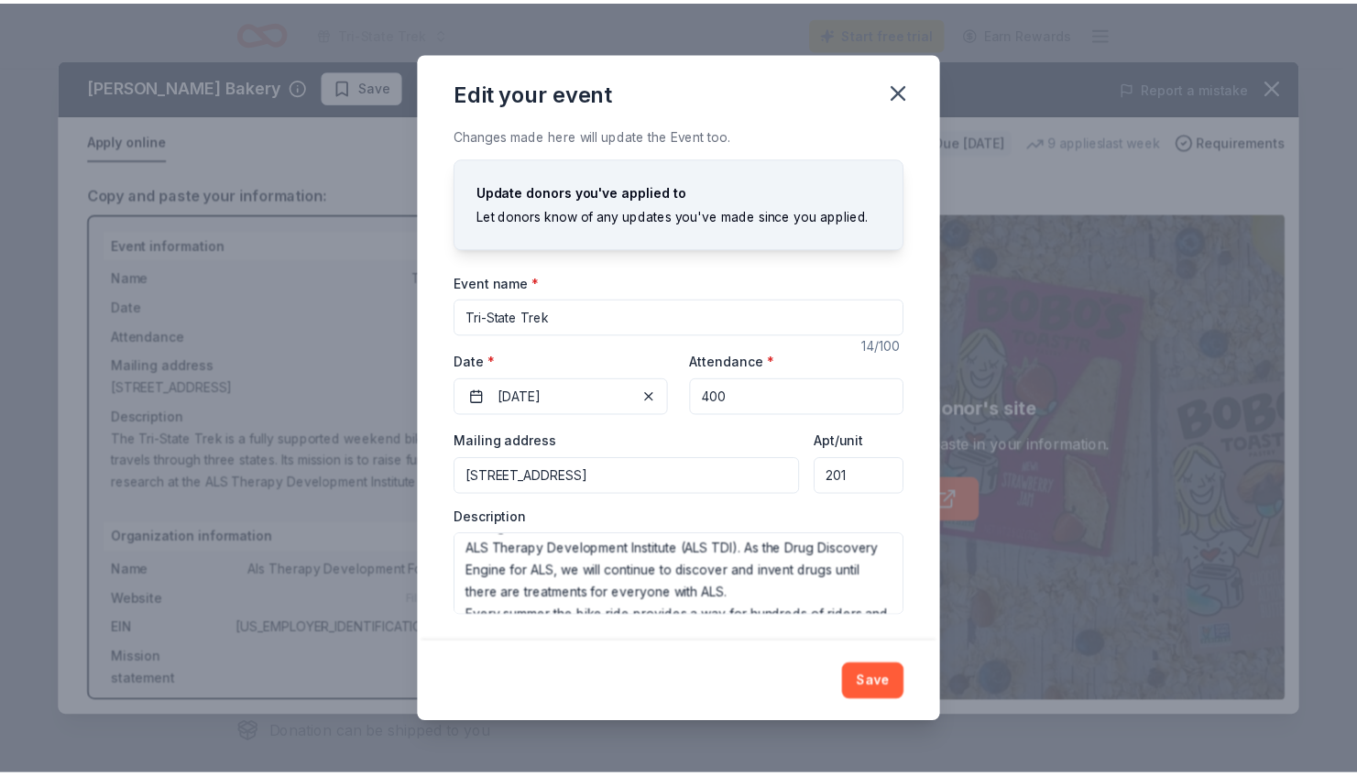
scroll to position [0, 0]
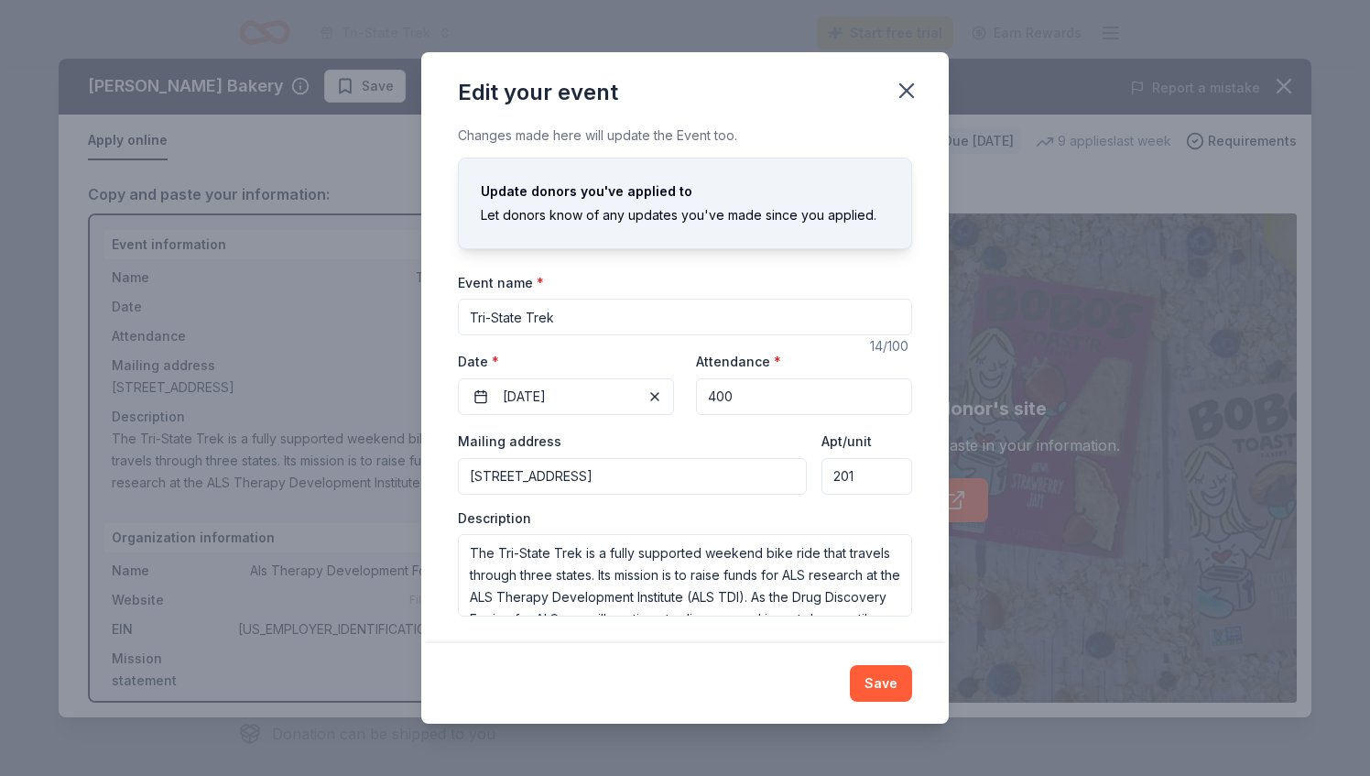
click at [912, 101] on icon "button" at bounding box center [907, 91] width 26 height 26
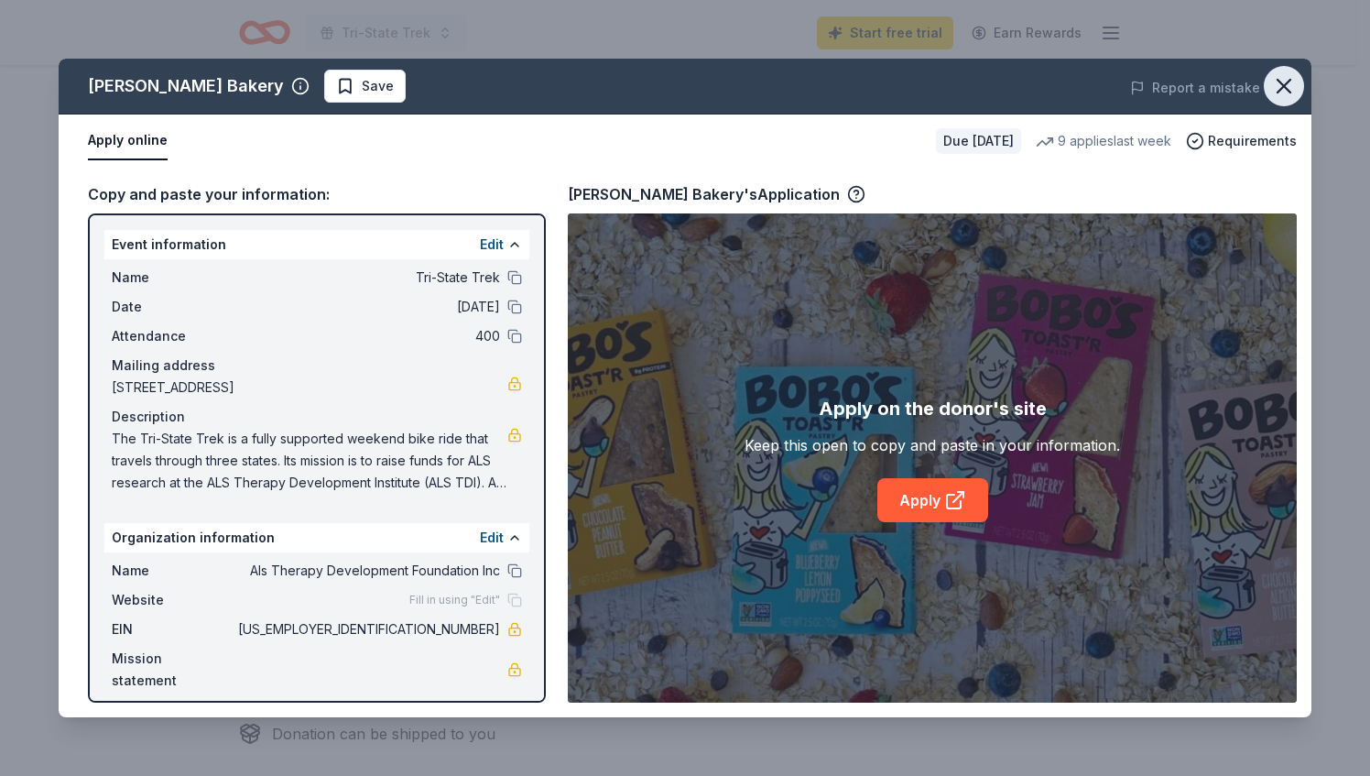
click at [1294, 90] on icon "button" at bounding box center [1285, 86] width 26 height 26
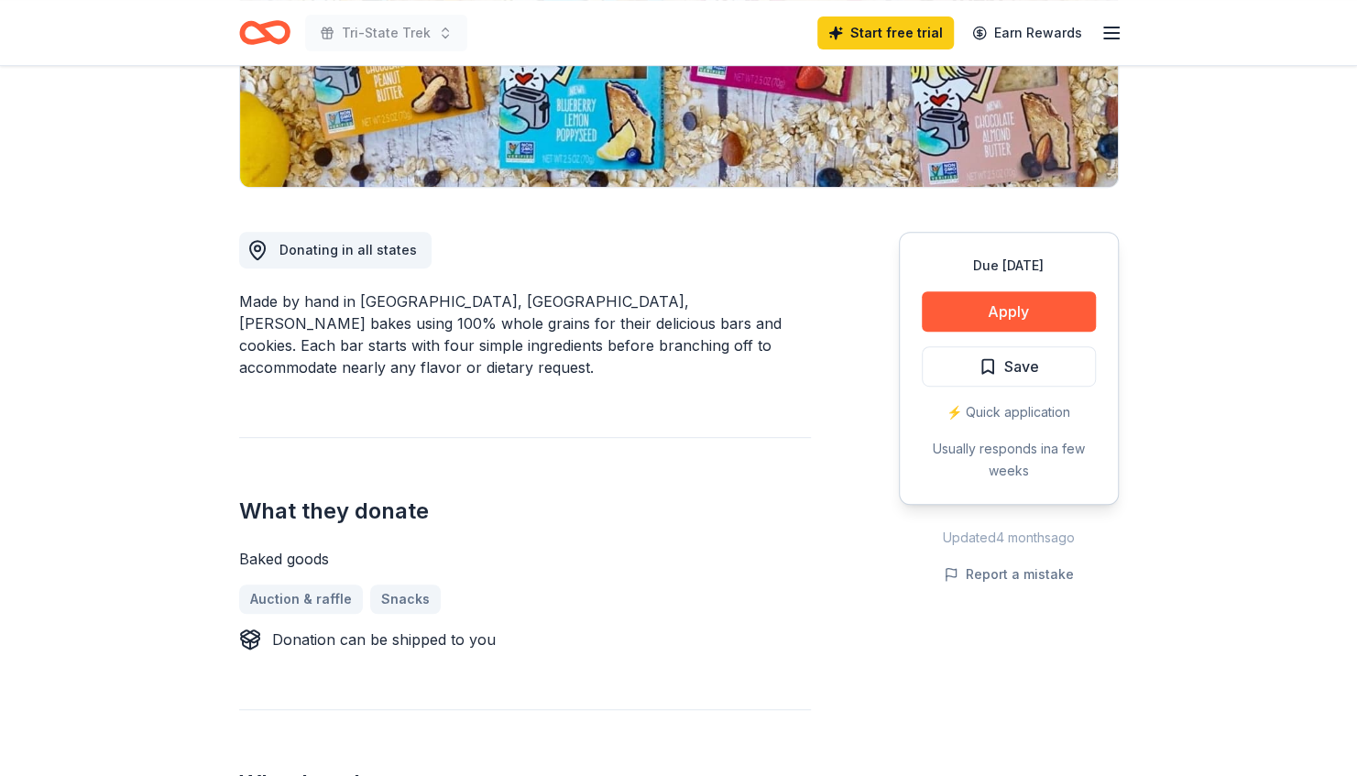
scroll to position [550, 0]
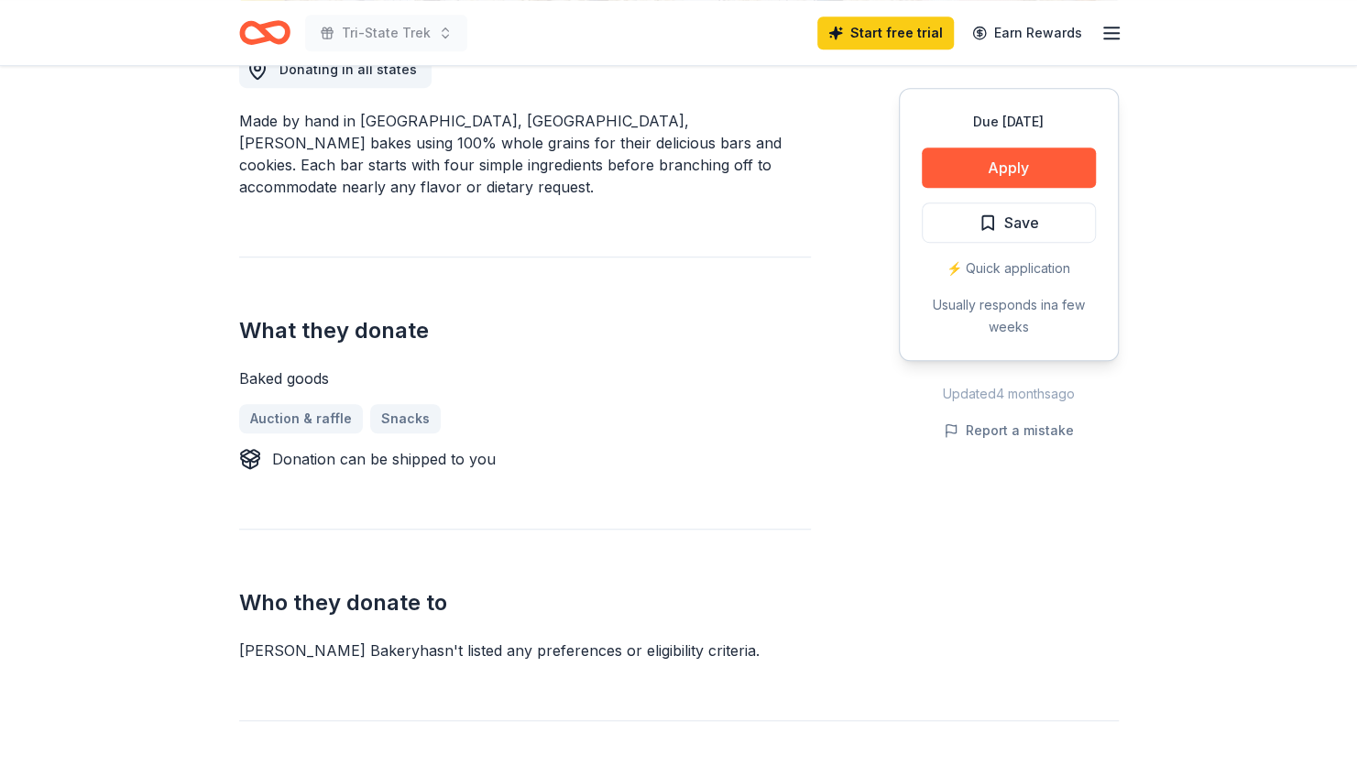
click at [991, 266] on div "⚡️ Quick application" at bounding box center [1009, 268] width 174 height 22
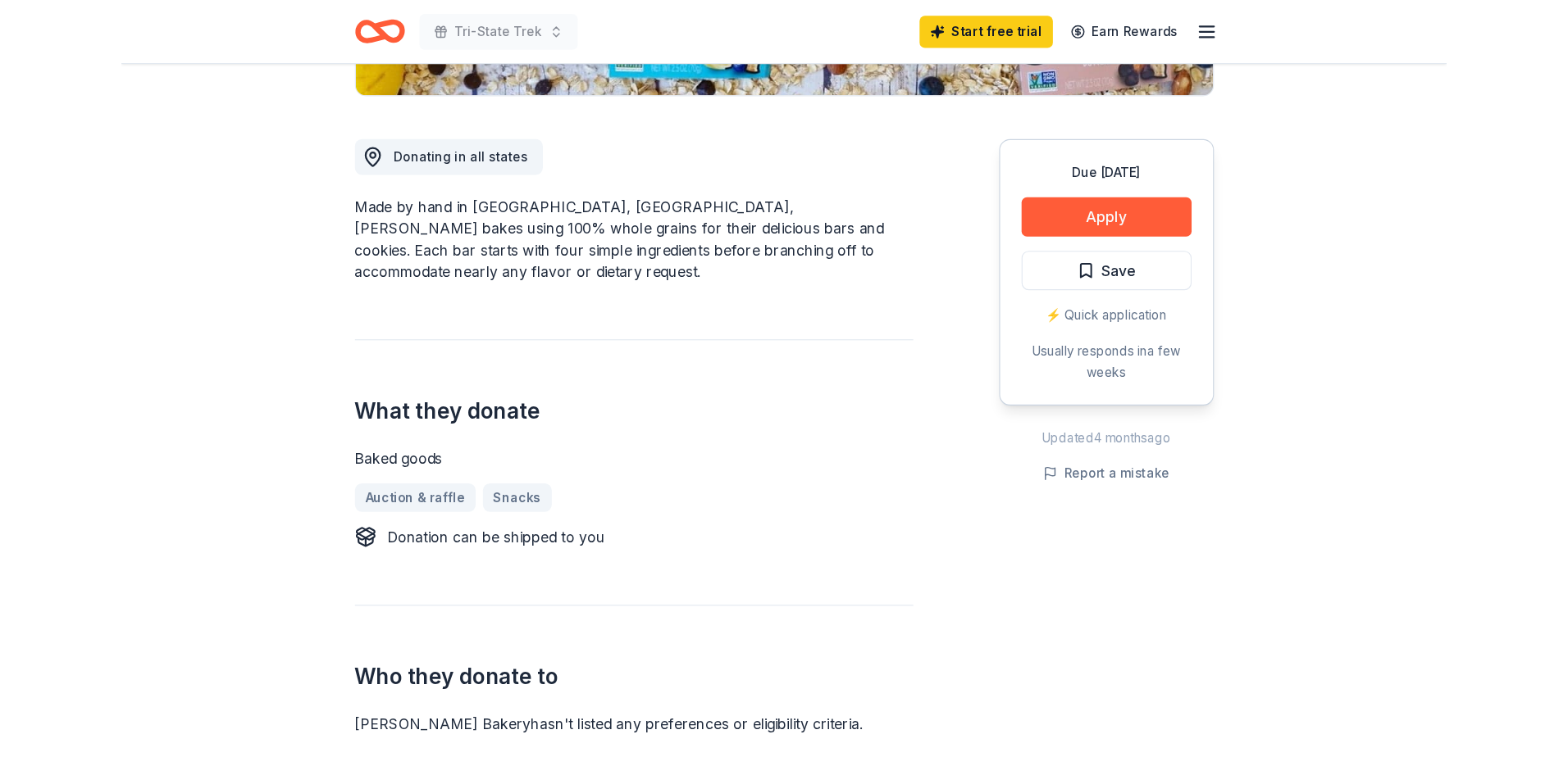
scroll to position [82, 0]
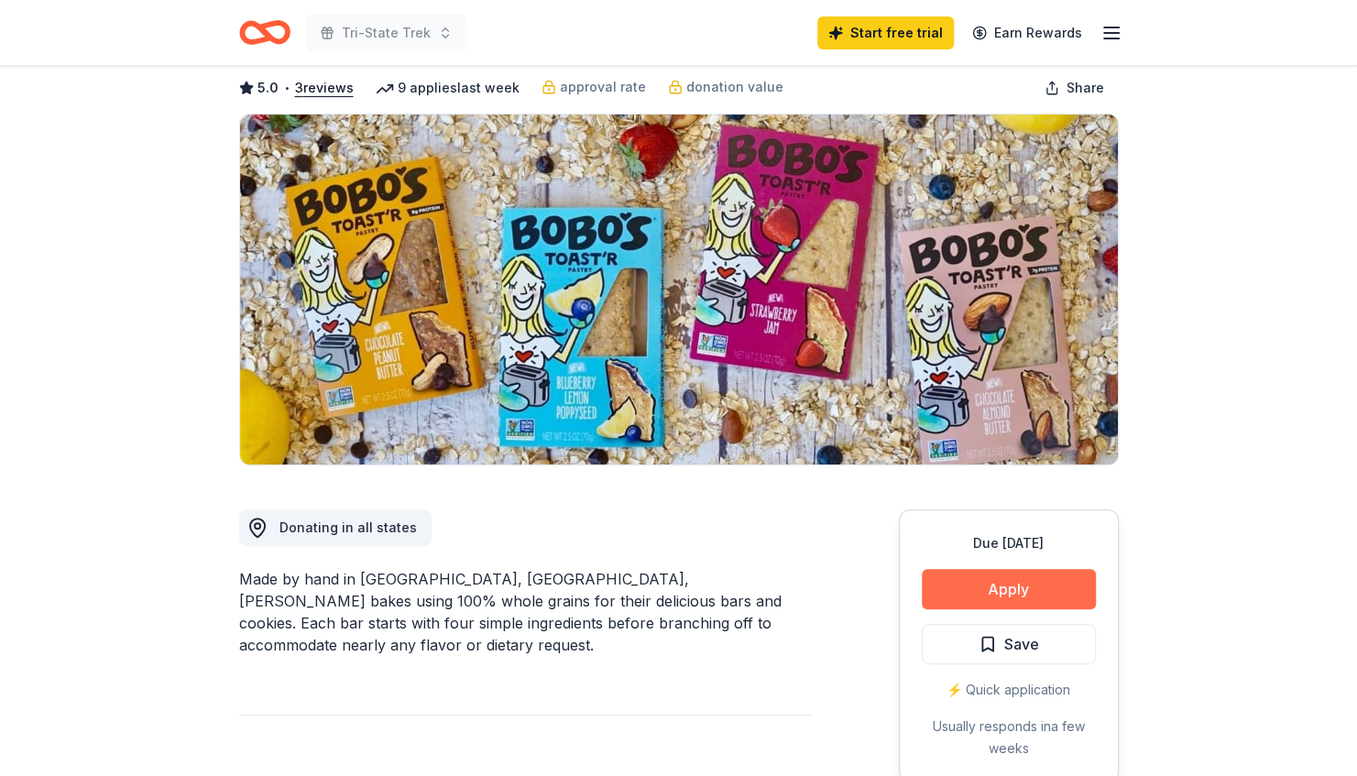
click at [1000, 595] on button "Apply" at bounding box center [1009, 589] width 174 height 40
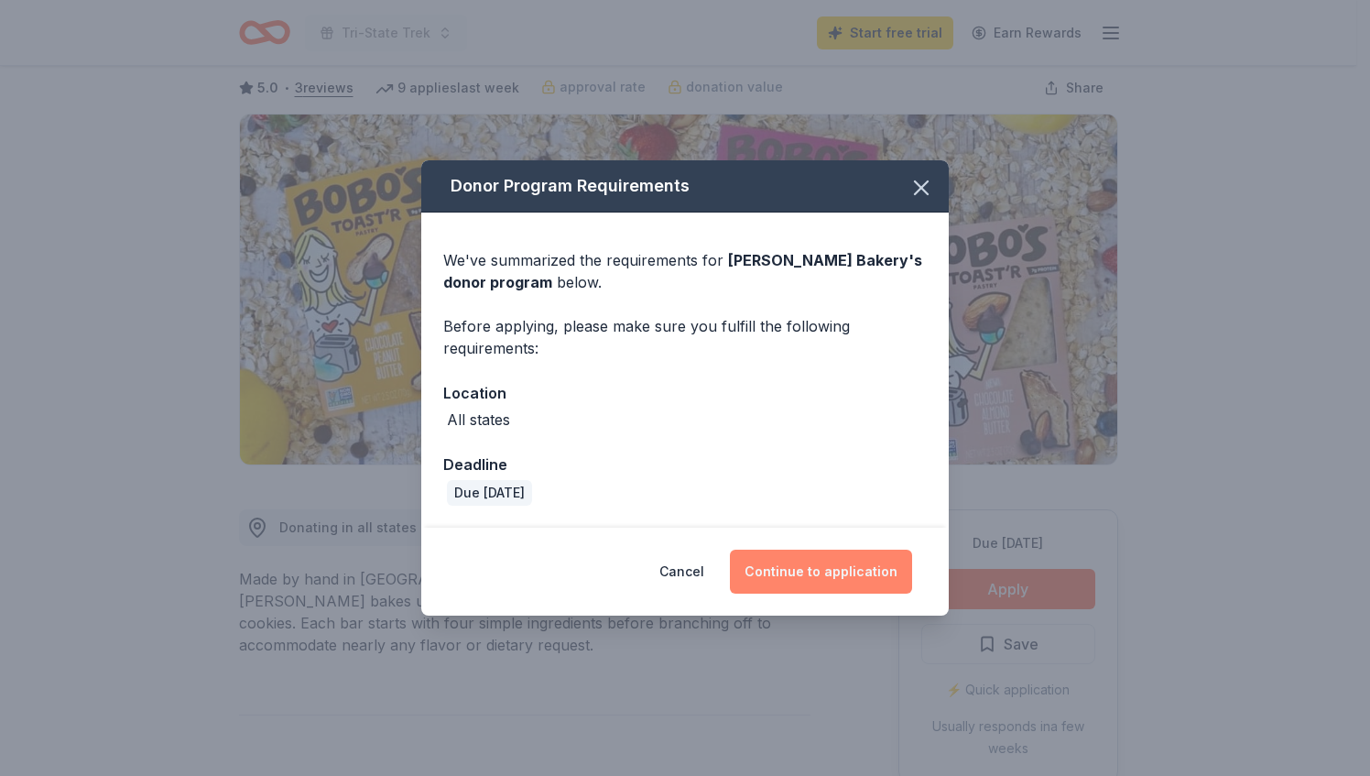
click at [846, 573] on button "Continue to application" at bounding box center [821, 572] width 182 height 44
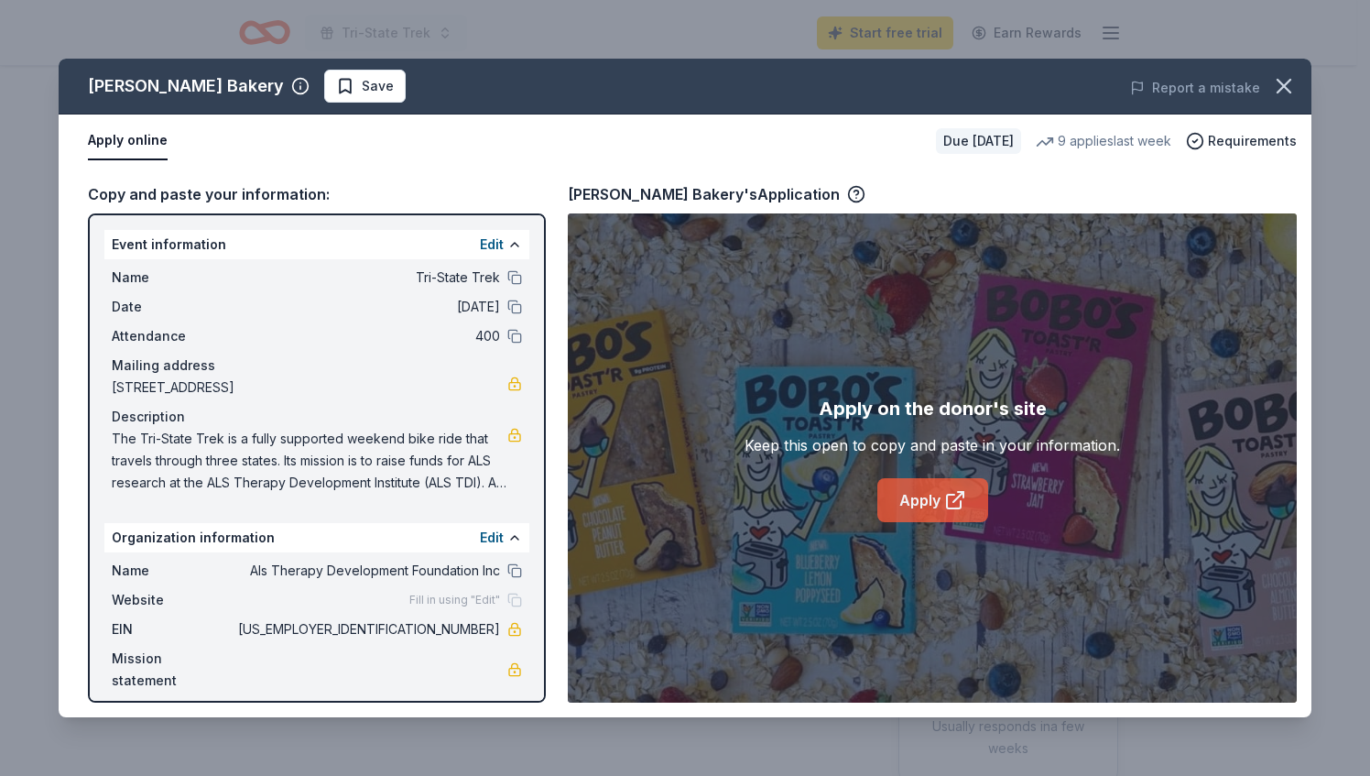
click at [927, 491] on link "Apply" at bounding box center [933, 500] width 111 height 44
